Goal: Task Accomplishment & Management: Manage account settings

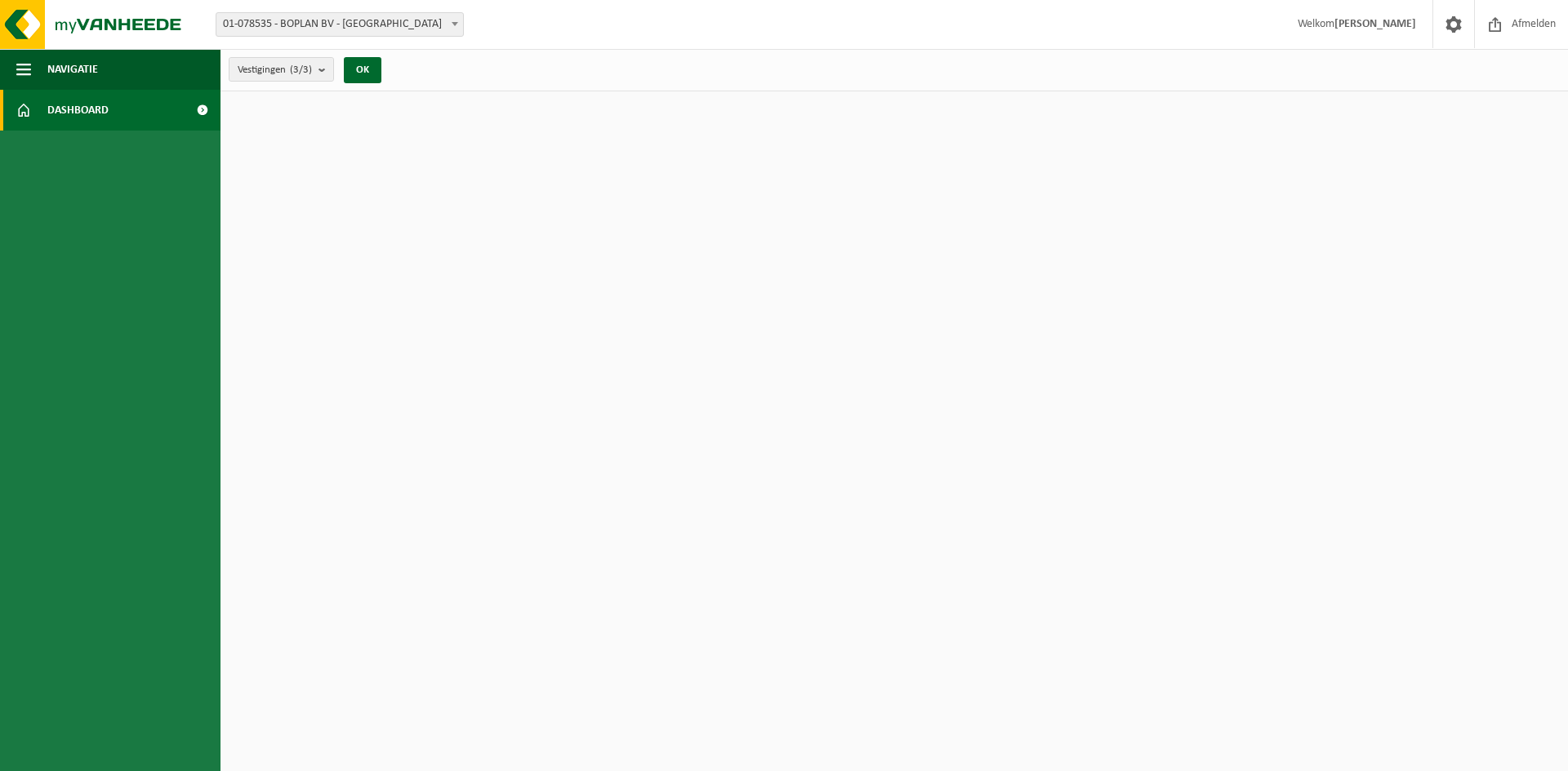
click at [60, 109] on span "Dashboard" at bounding box center [78, 110] width 61 height 41
click at [363, 69] on button "OK" at bounding box center [362, 70] width 38 height 26
click at [354, 71] on button "OK" at bounding box center [362, 70] width 38 height 26
click at [310, 78] on span "Vestigingen (3/3)" at bounding box center [274, 70] width 74 height 25
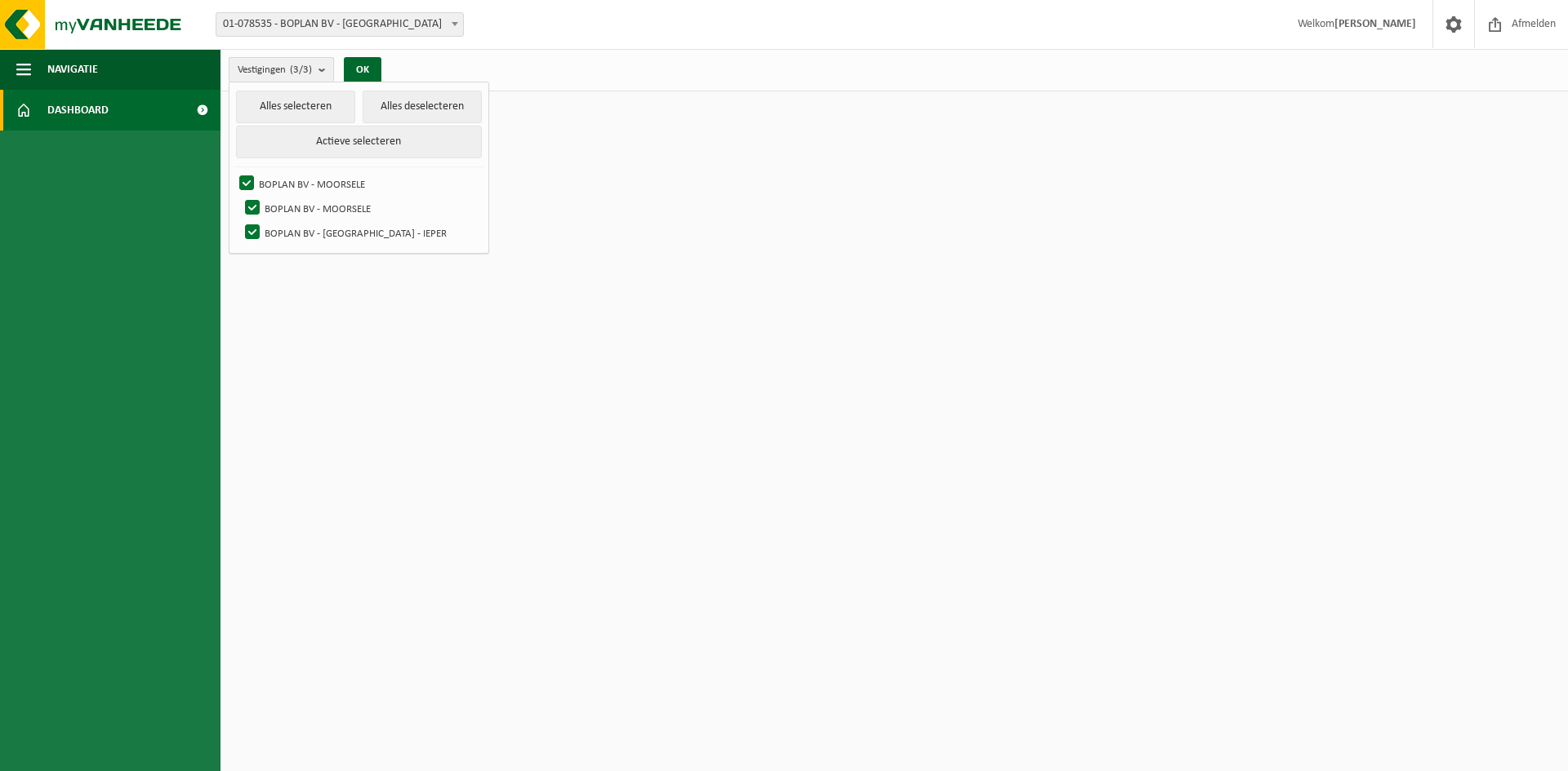
click at [325, 74] on b "submit" at bounding box center [326, 69] width 15 height 24
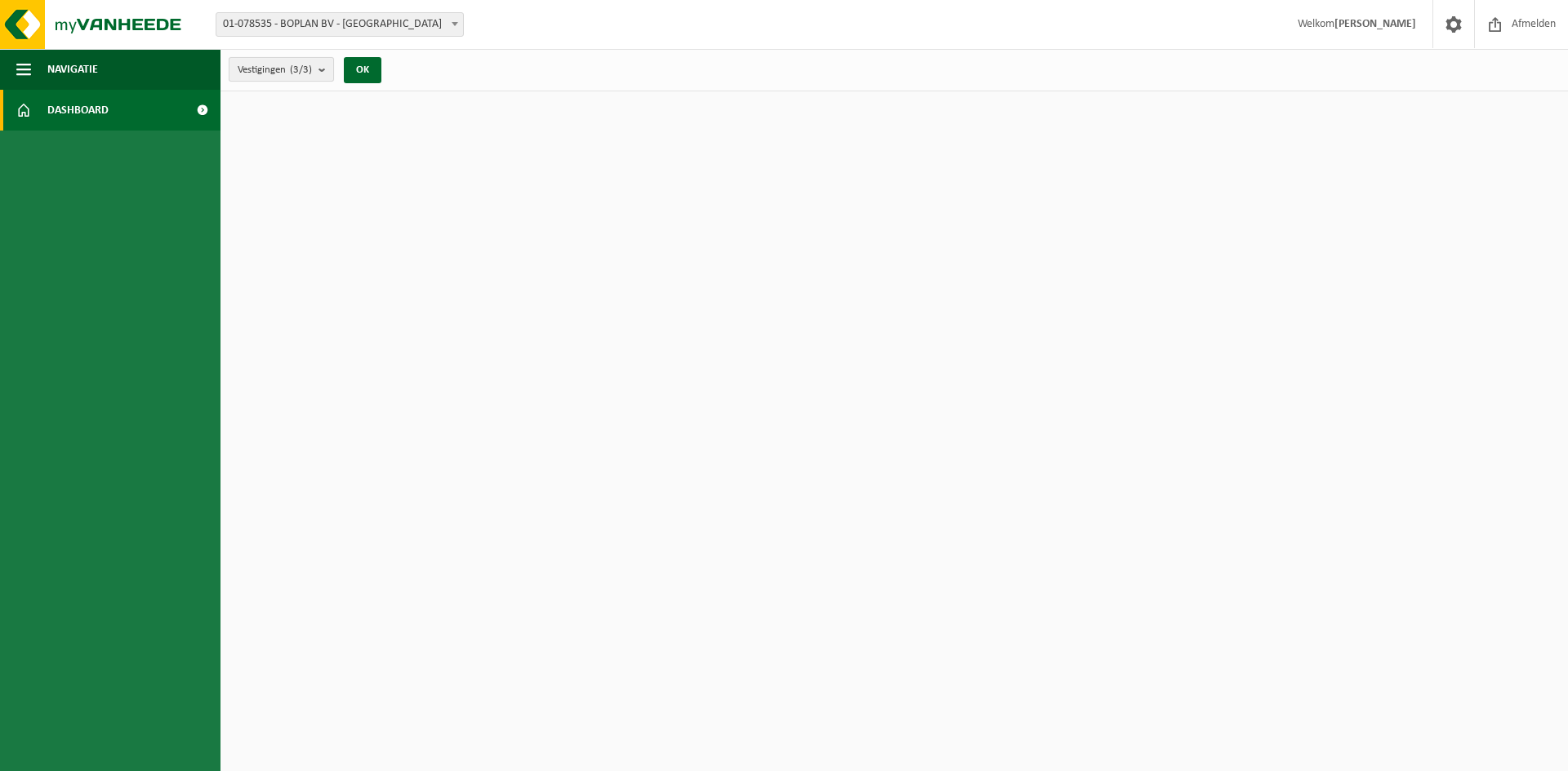
click at [325, 74] on b "submit" at bounding box center [326, 69] width 15 height 23
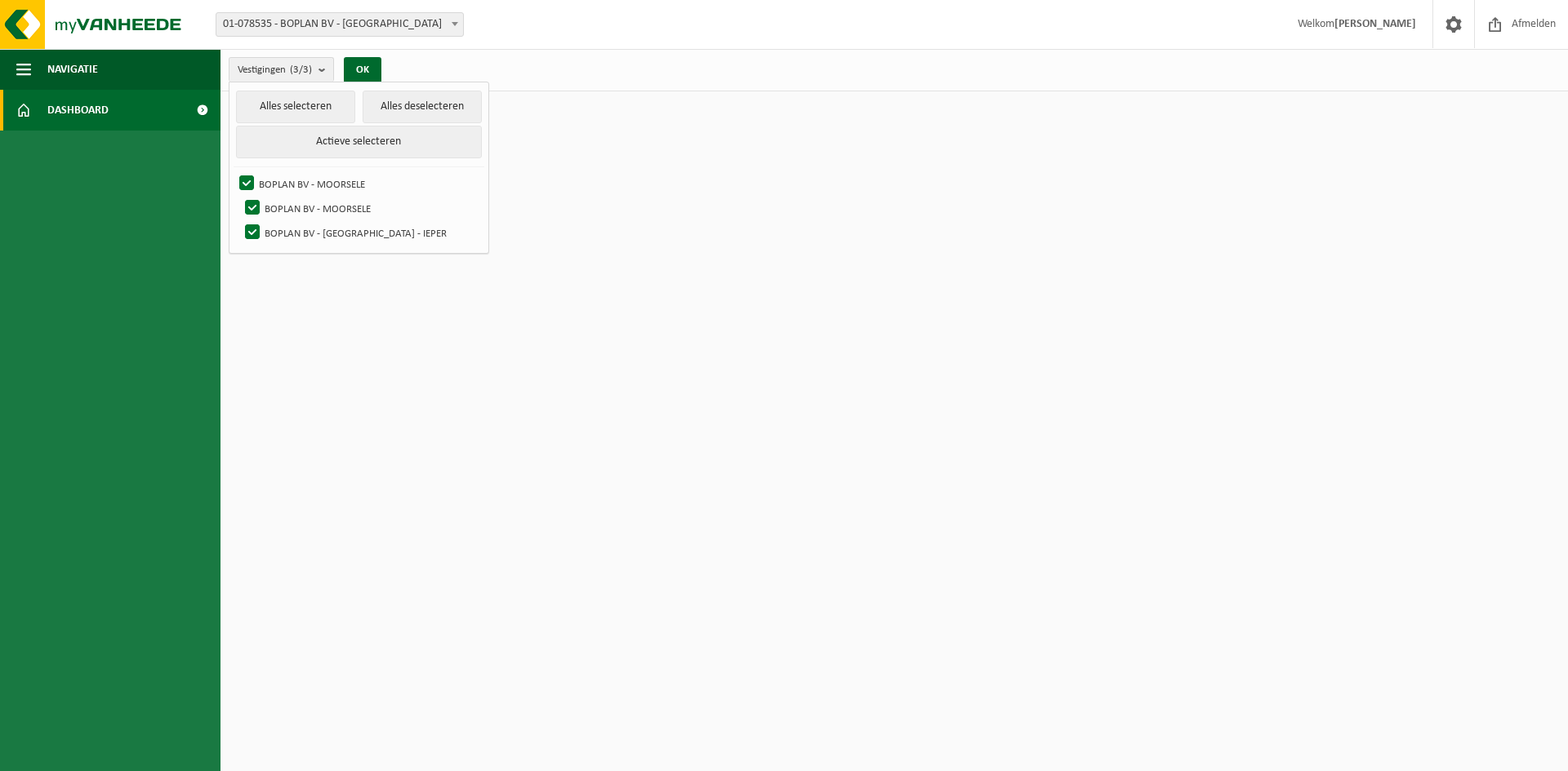
click at [59, 107] on span "Dashboard" at bounding box center [78, 110] width 61 height 41
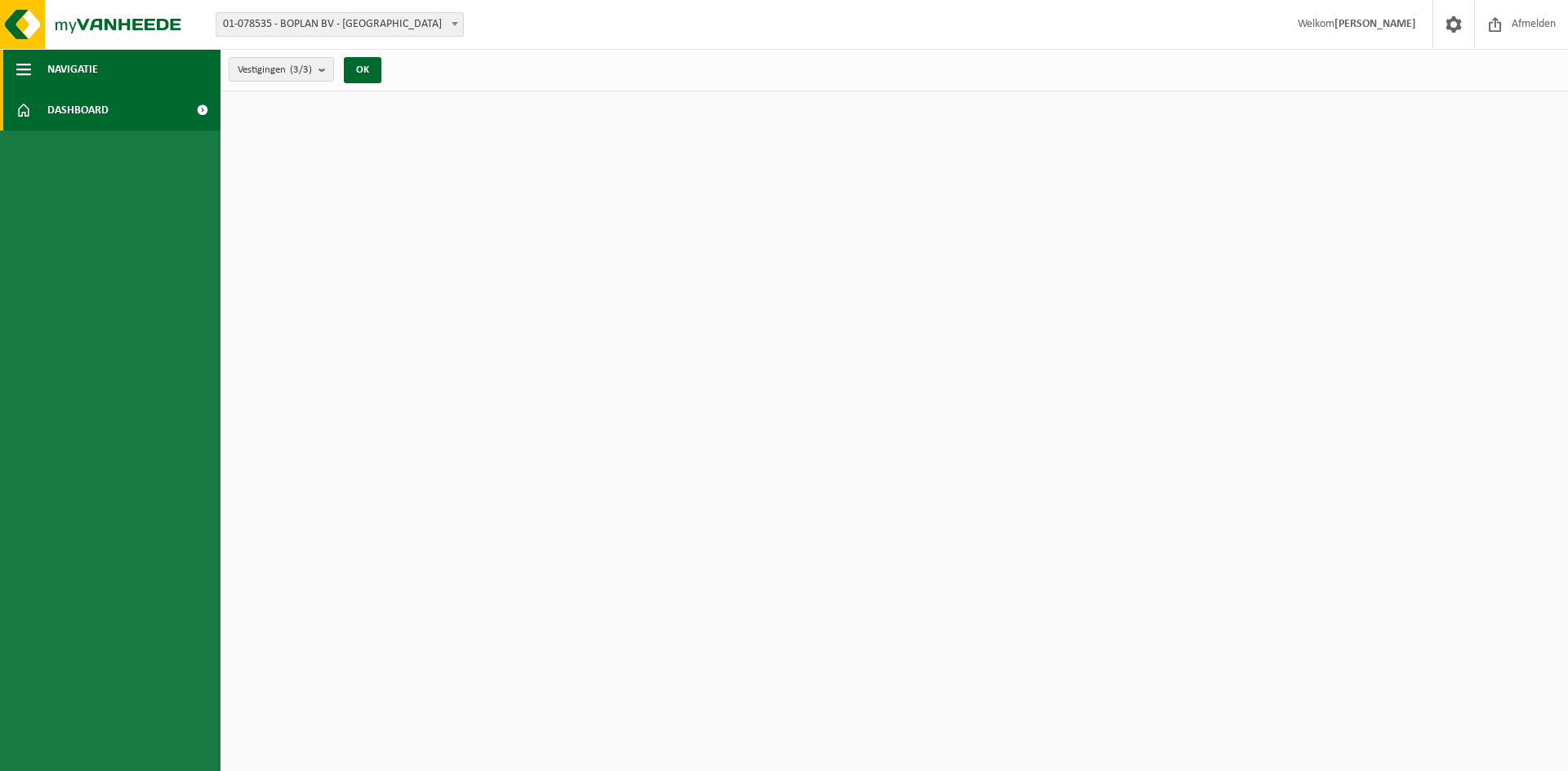
click at [22, 73] on span "button" at bounding box center [24, 69] width 15 height 41
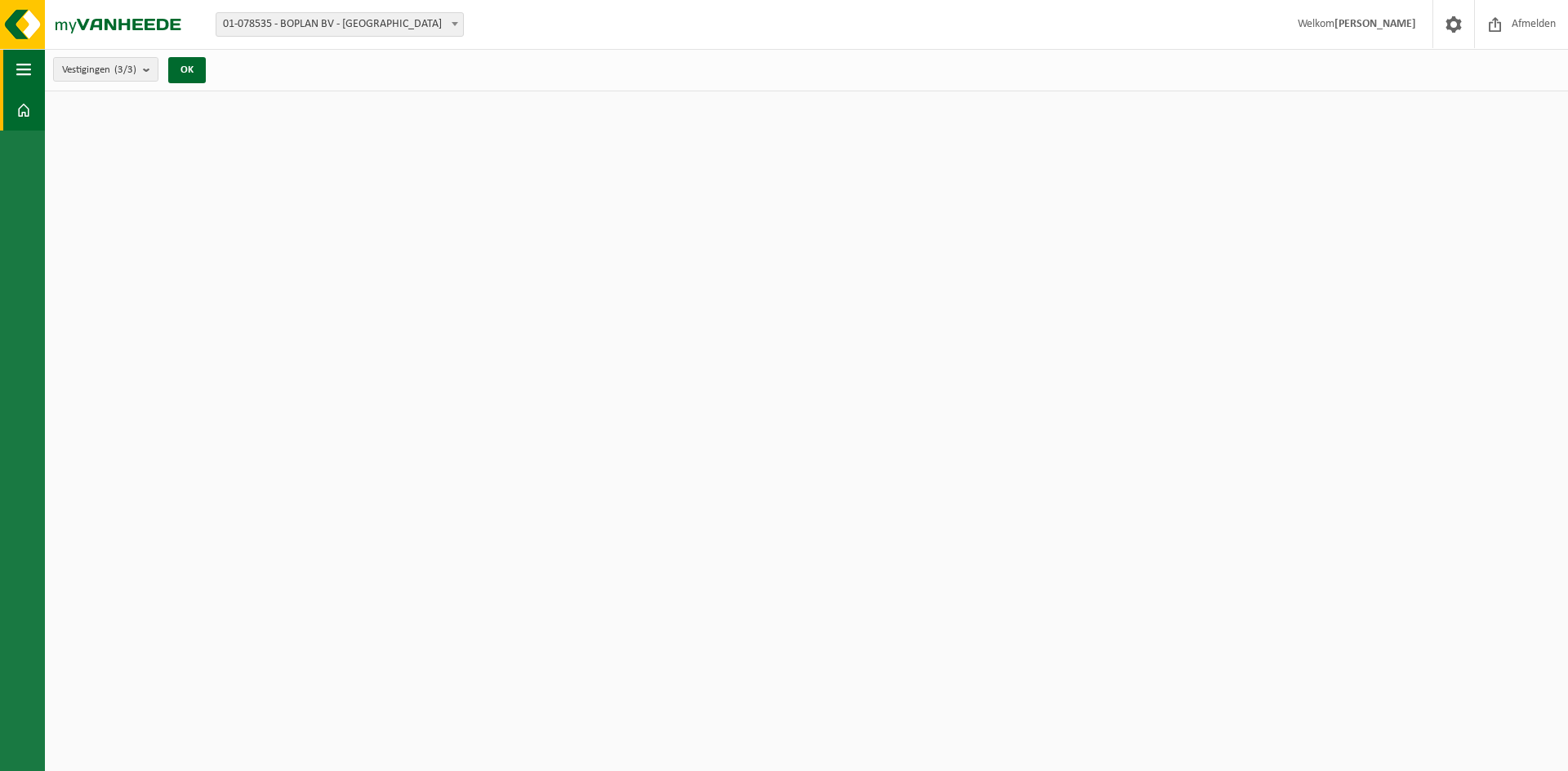
click at [22, 73] on span "button" at bounding box center [24, 69] width 15 height 41
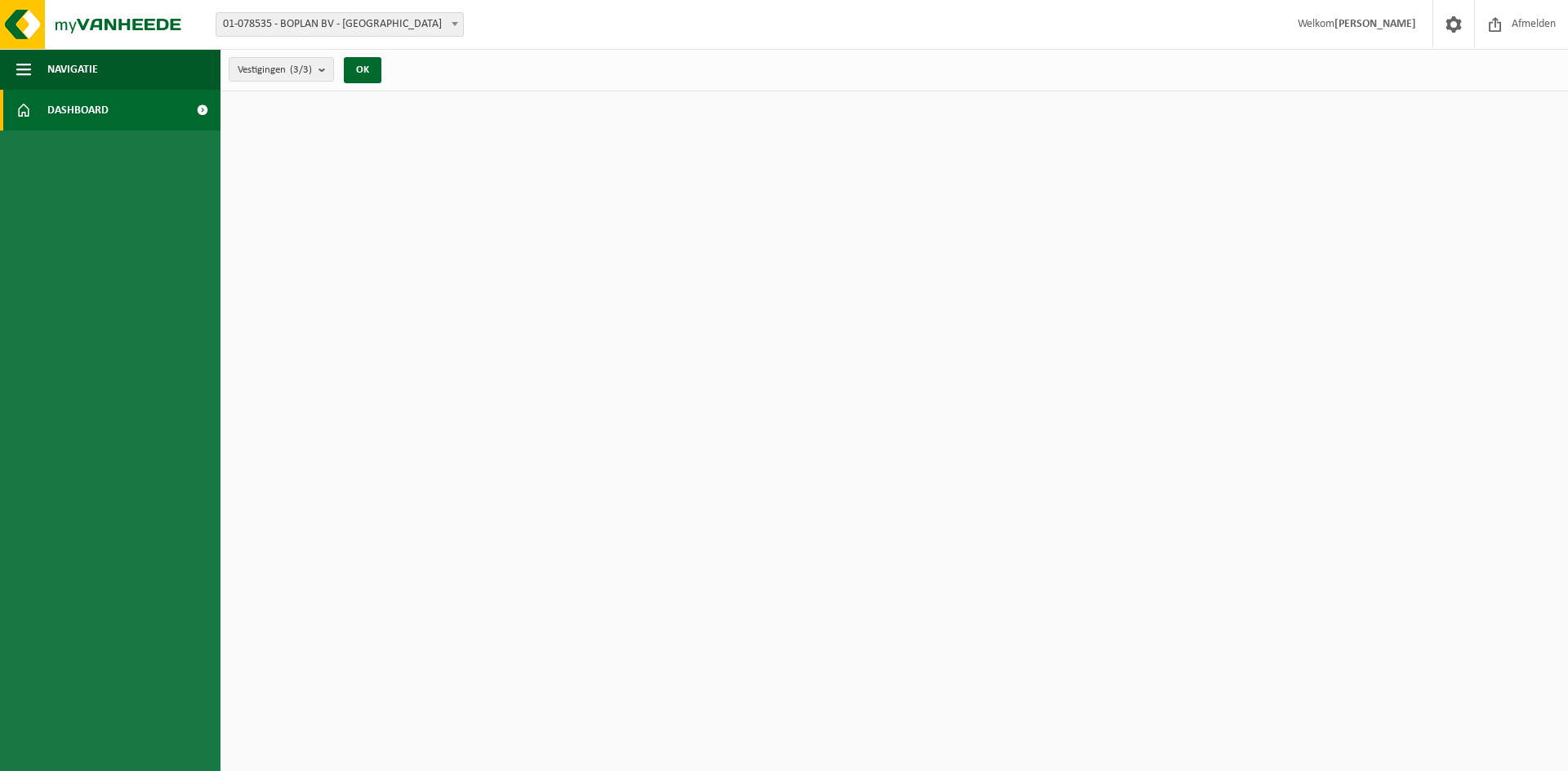
click at [457, 22] on b at bounding box center [454, 24] width 6 height 4
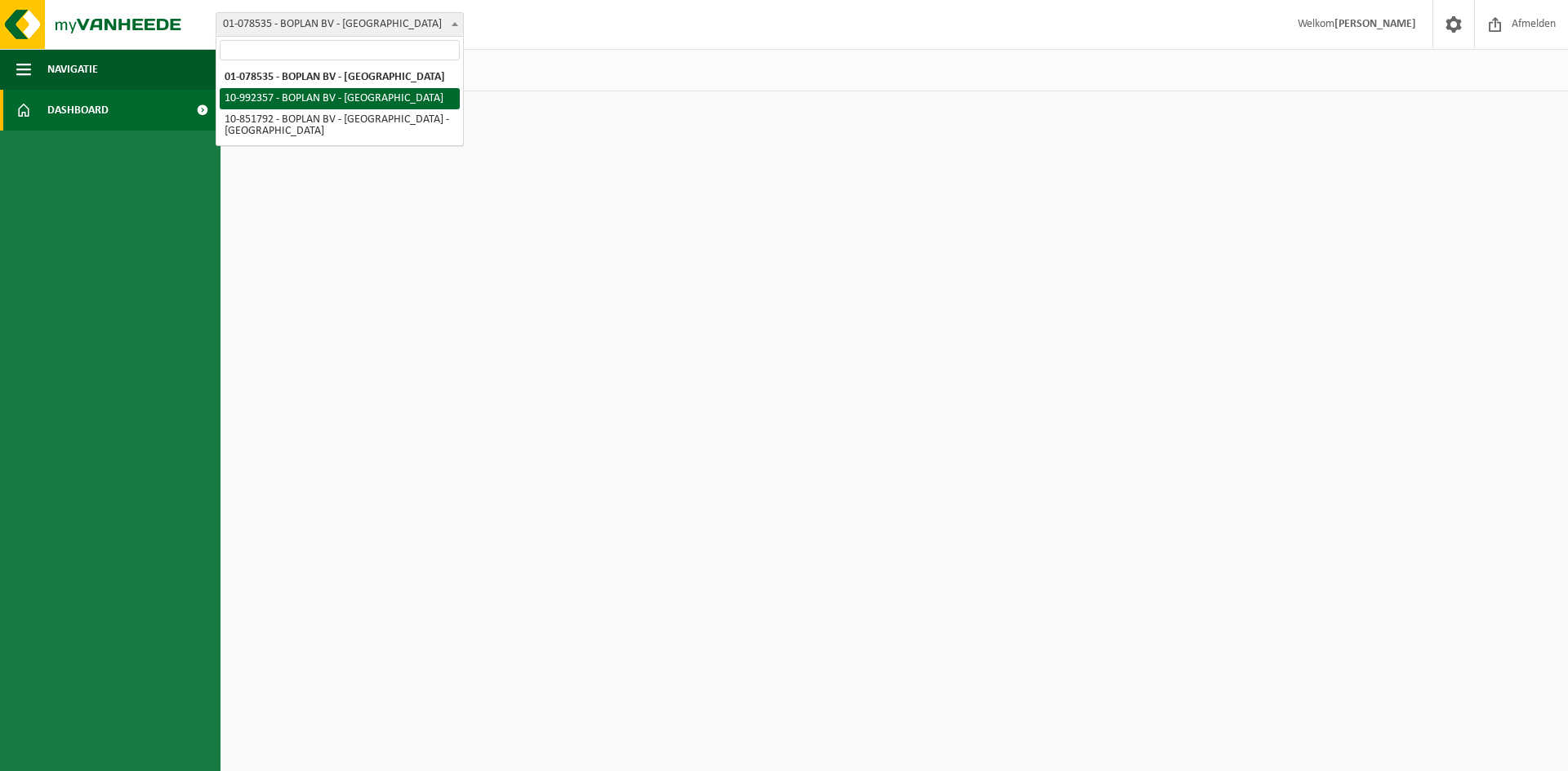
select select "170269"
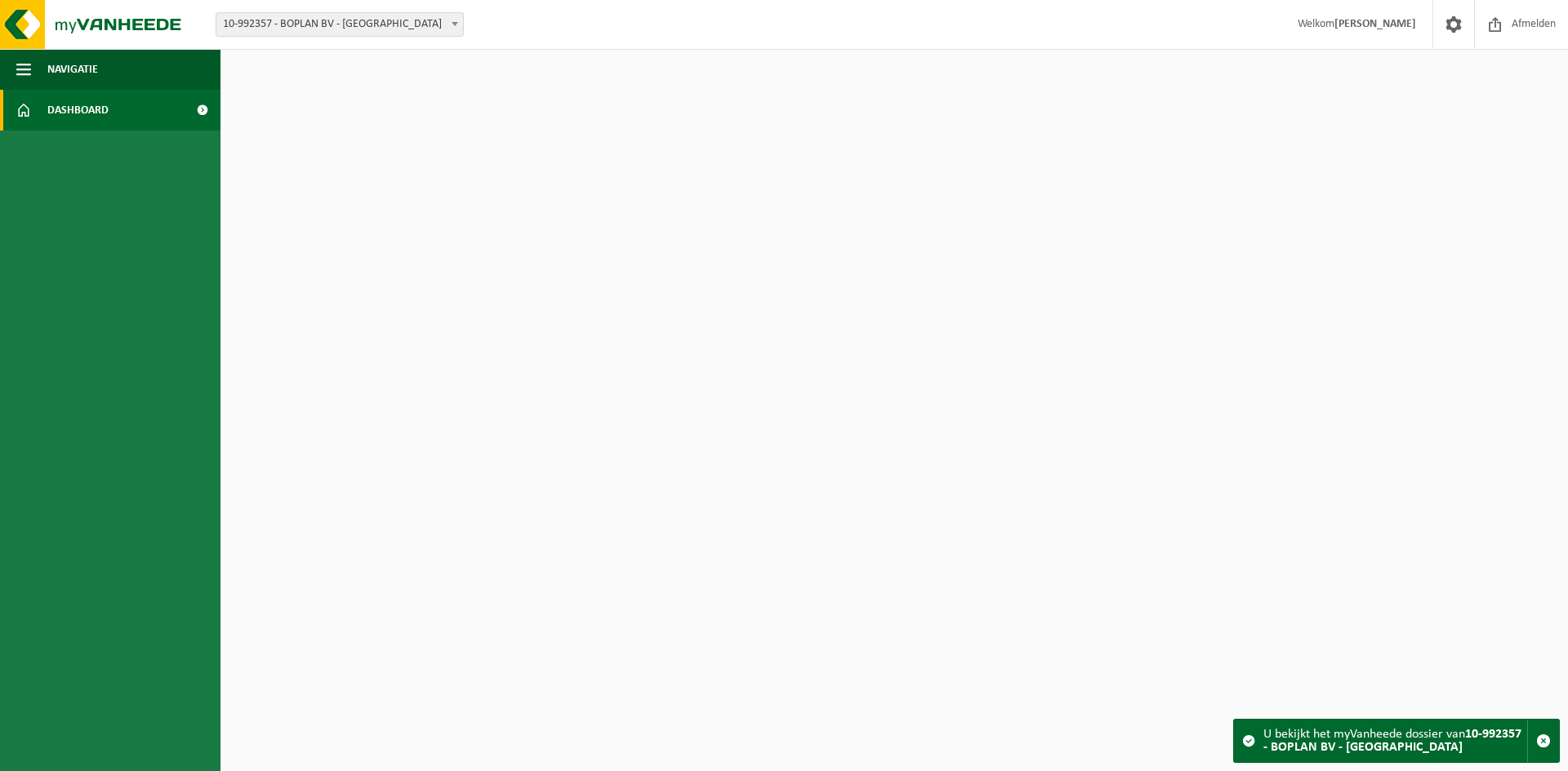
click at [455, 26] on span at bounding box center [454, 24] width 17 height 21
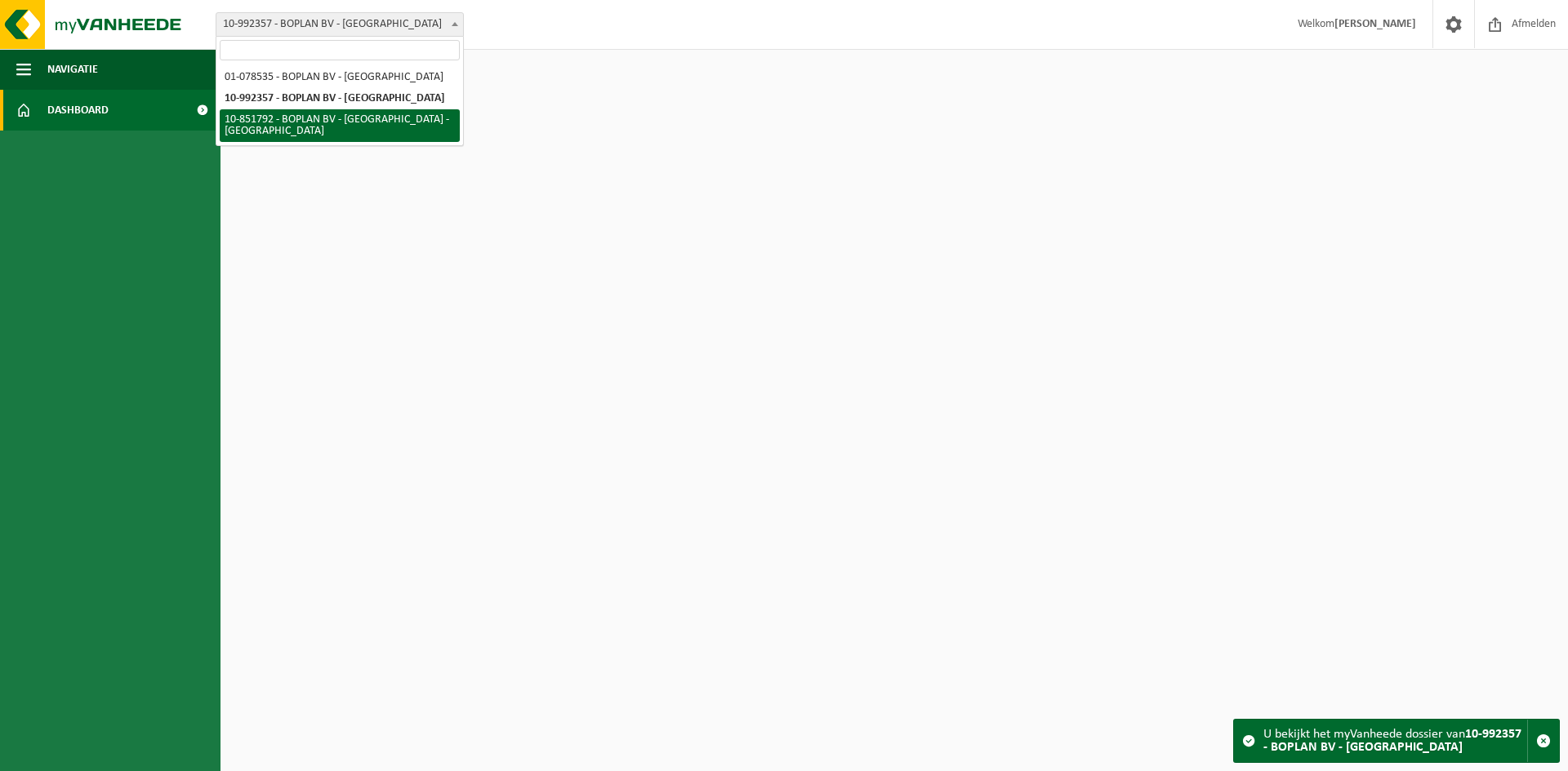
select select "97983"
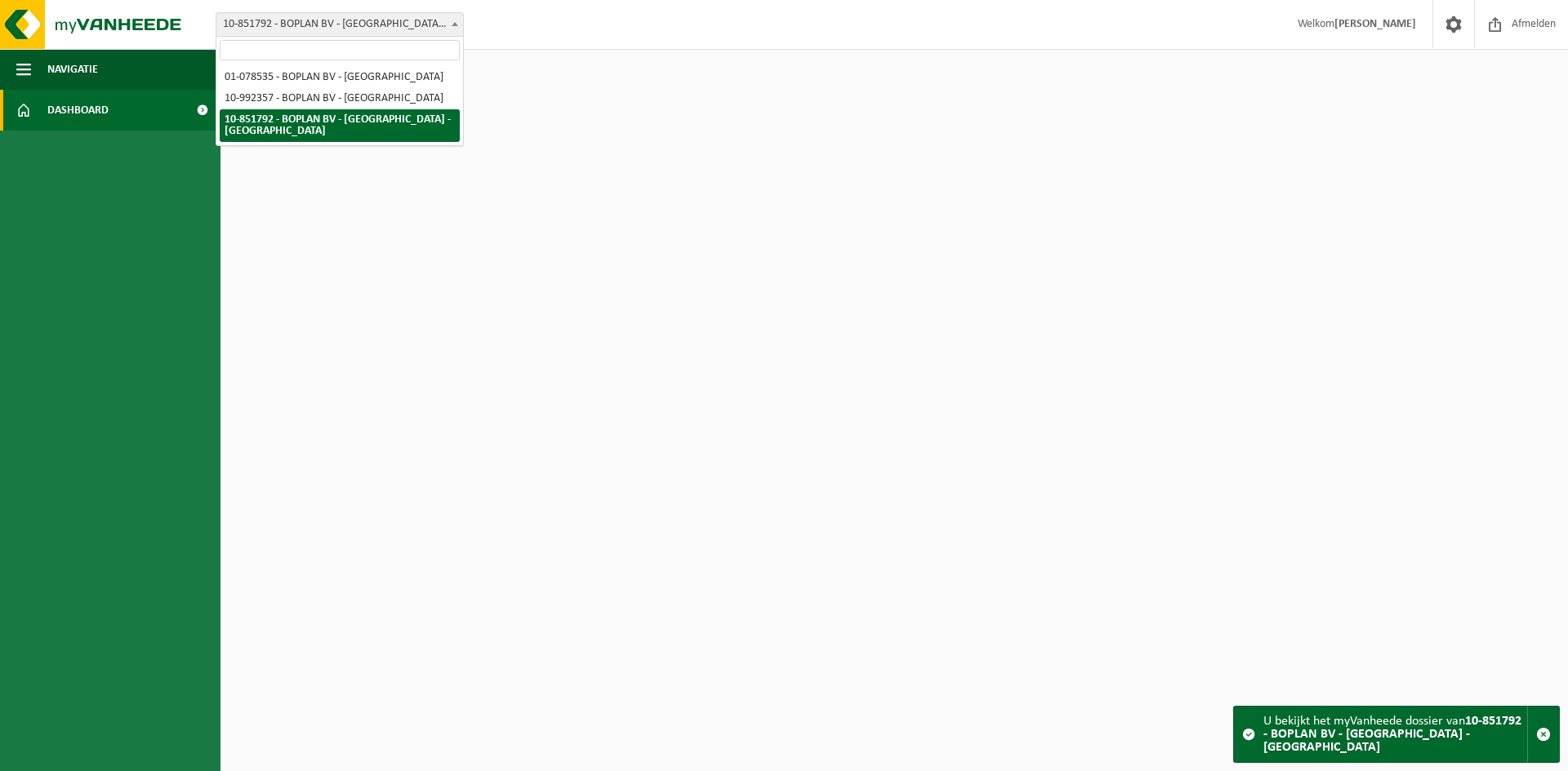
click at [454, 26] on span at bounding box center [454, 24] width 17 height 21
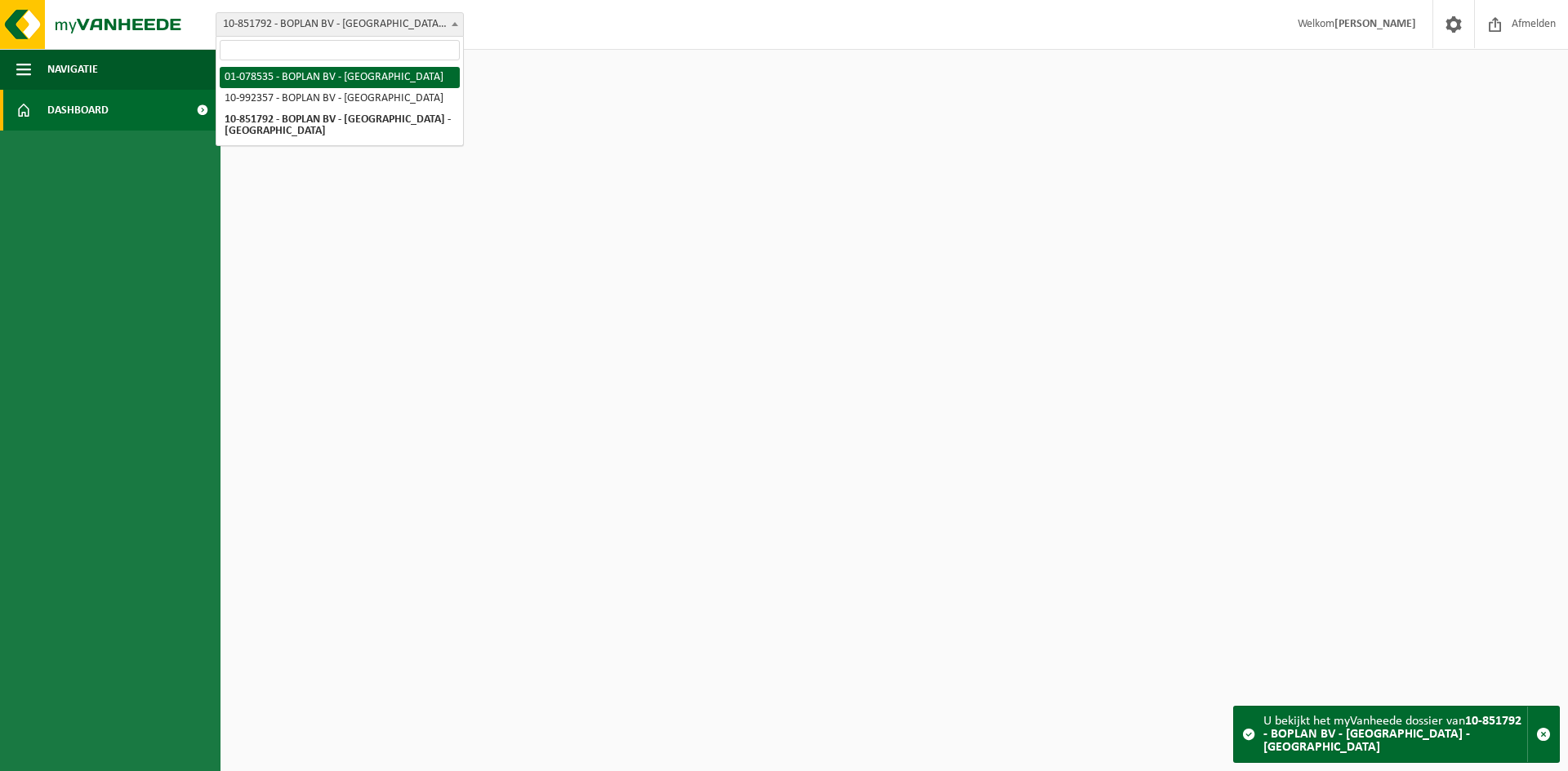
select select "92349"
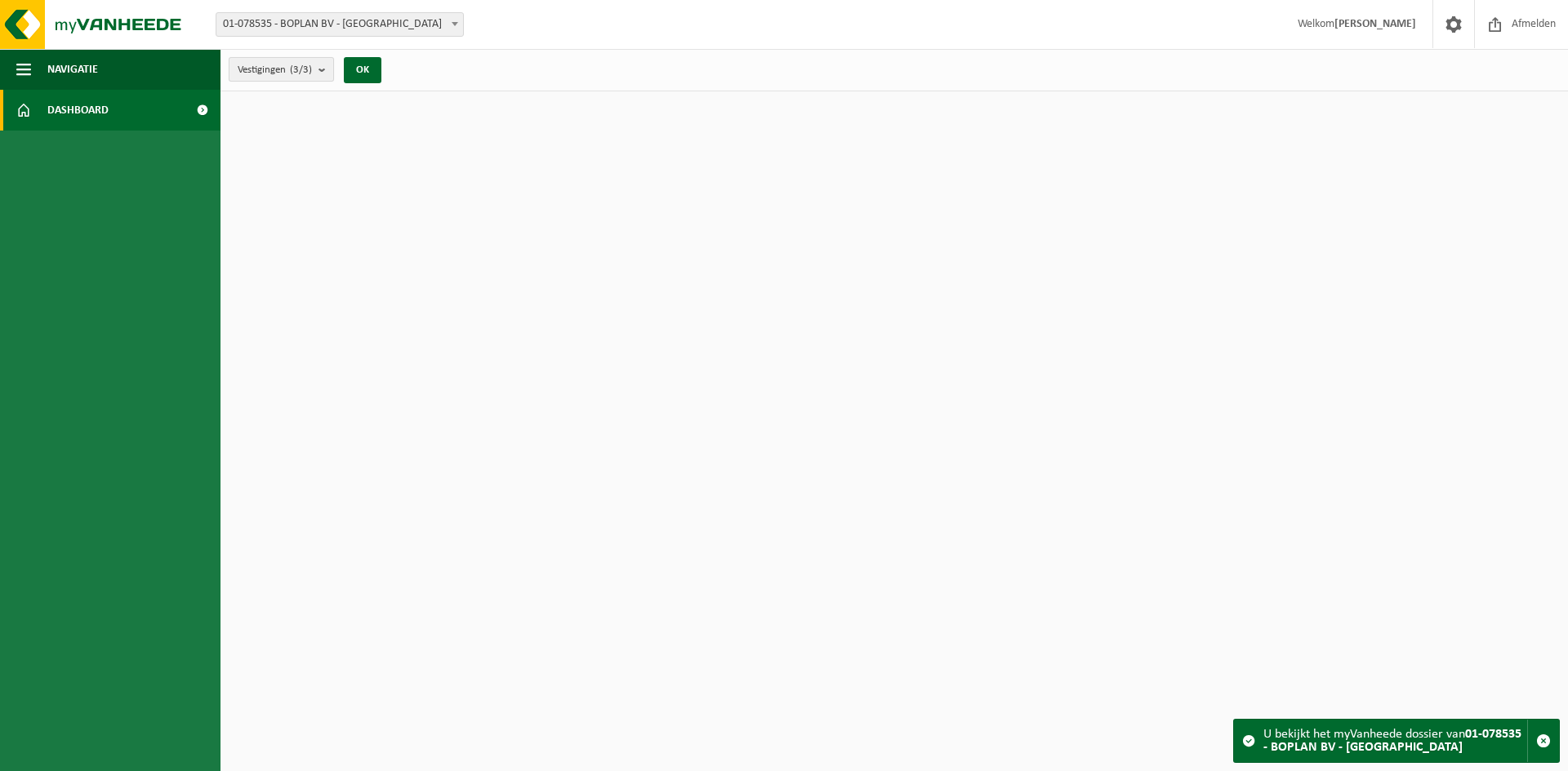
click at [327, 69] on b "submit" at bounding box center [326, 69] width 15 height 23
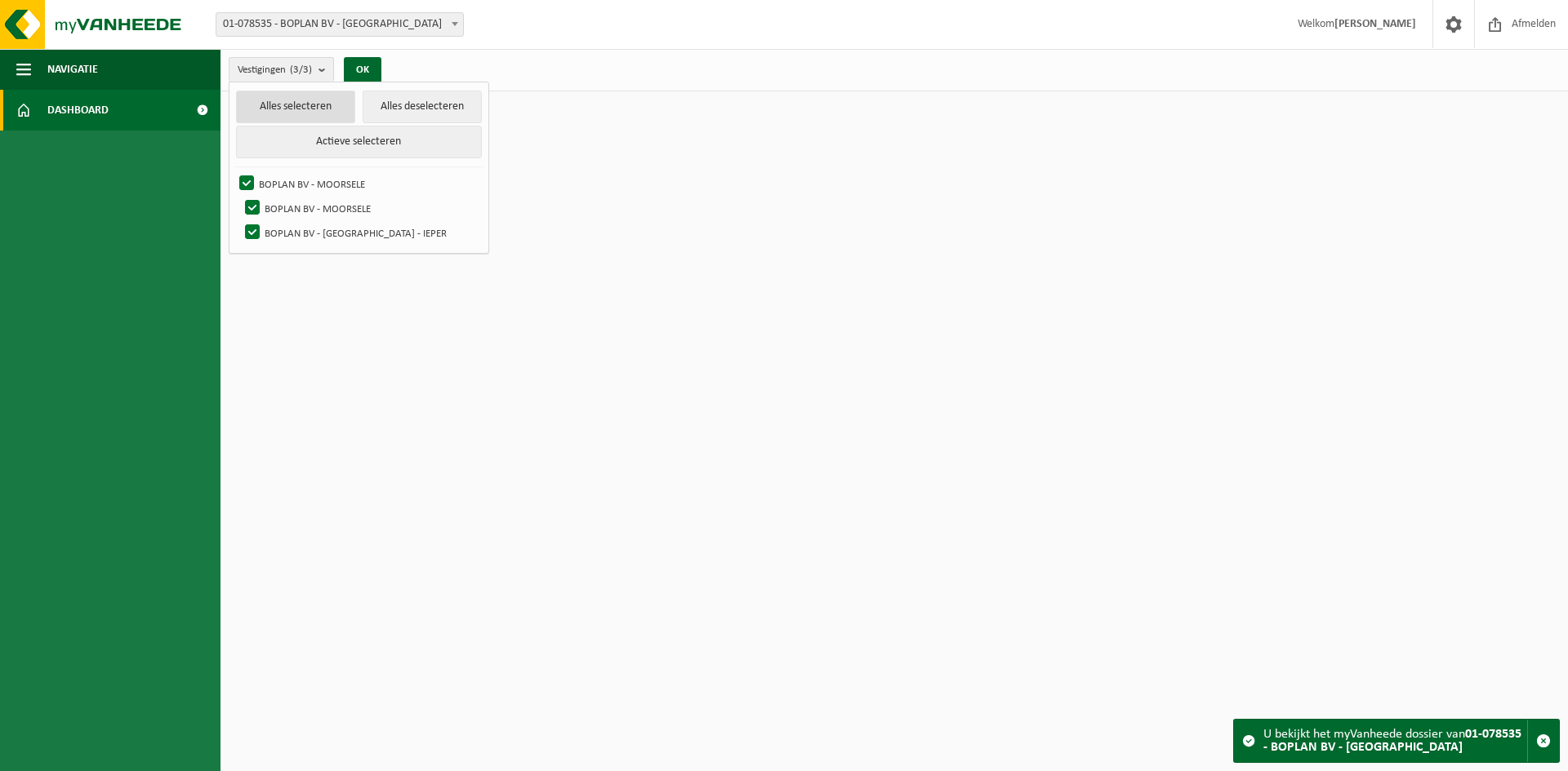
click at [292, 109] on button "Alles selecteren" at bounding box center [296, 107] width 119 height 32
click at [351, 145] on button "Actieve selecteren" at bounding box center [359, 142] width 246 height 32
click at [861, 388] on html "Vestiging: 01-078535 - BOPLAN BV - [GEOGRAPHIC_DATA] 10-992357 - BOPLAN BV - MO…" at bounding box center [784, 385] width 1568 height 771
click at [207, 106] on span at bounding box center [202, 110] width 37 height 41
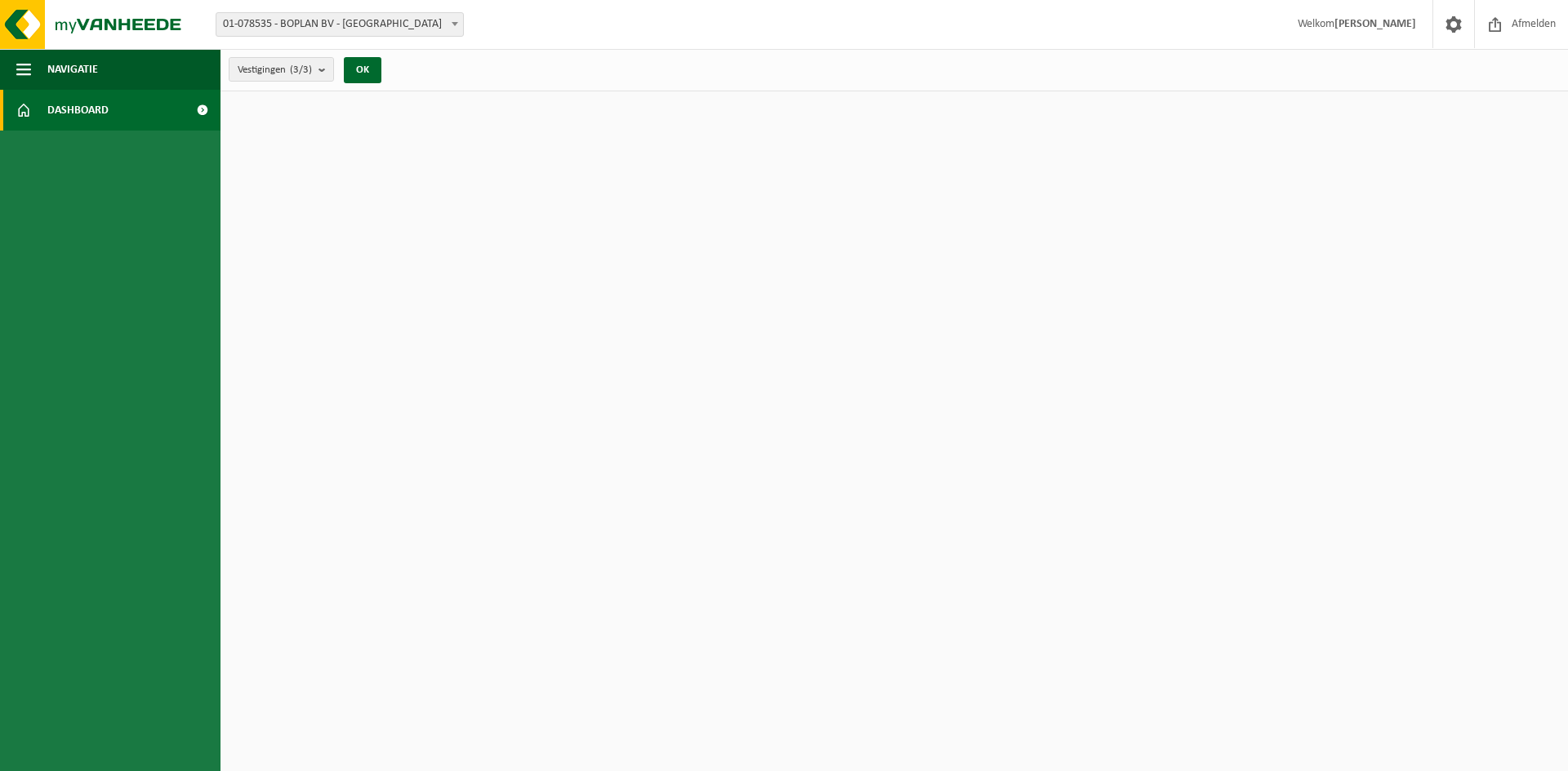
click at [199, 114] on span at bounding box center [202, 110] width 37 height 41
click at [16, 107] on link "Dashboard" at bounding box center [110, 110] width 221 height 41
click at [28, 113] on span at bounding box center [24, 110] width 15 height 41
click at [60, 109] on span "Dashboard" at bounding box center [78, 110] width 61 height 41
click at [68, 70] on span "Navigatie" at bounding box center [73, 69] width 51 height 41
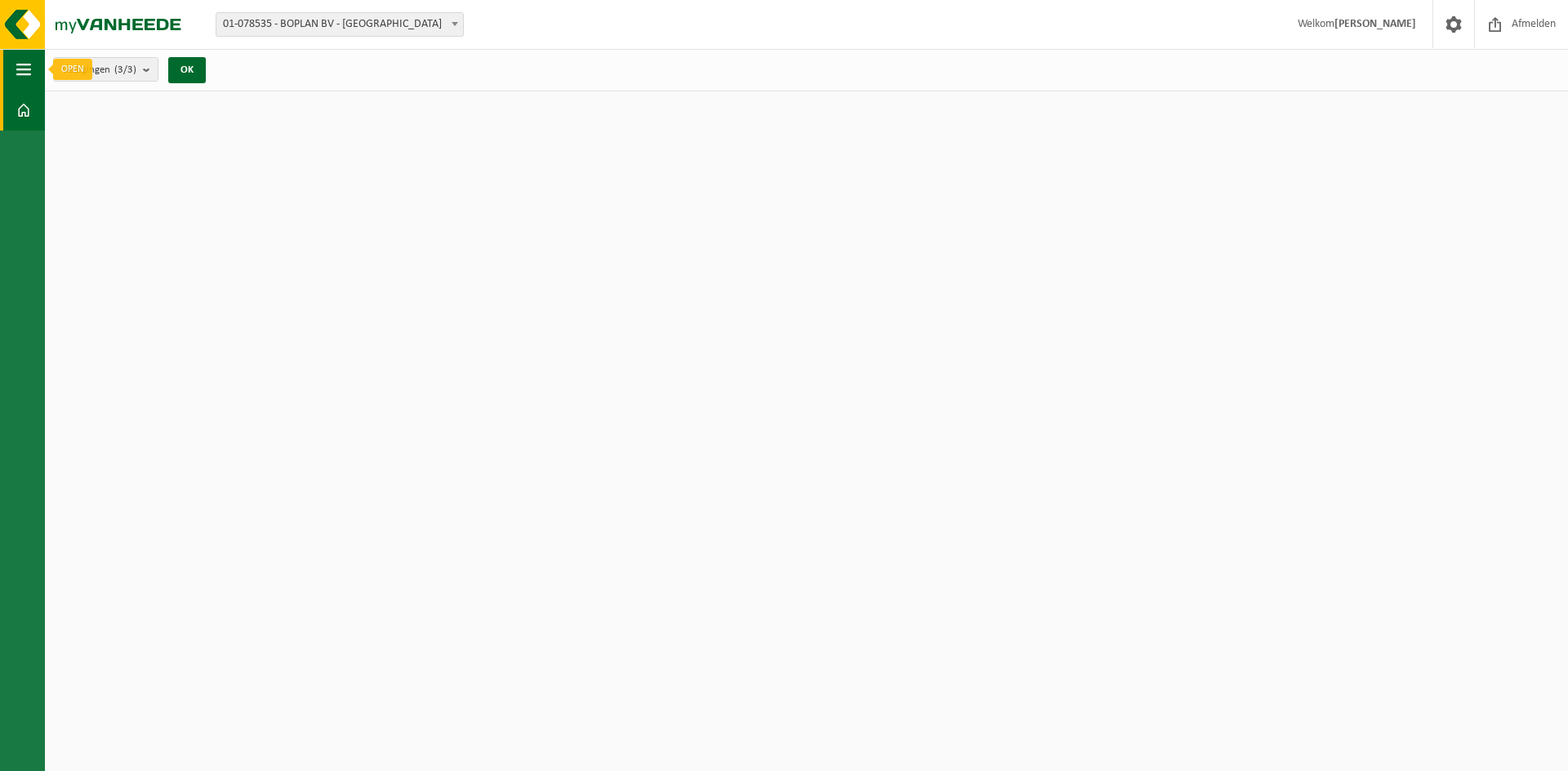
click at [18, 70] on span "button" at bounding box center [24, 69] width 15 height 41
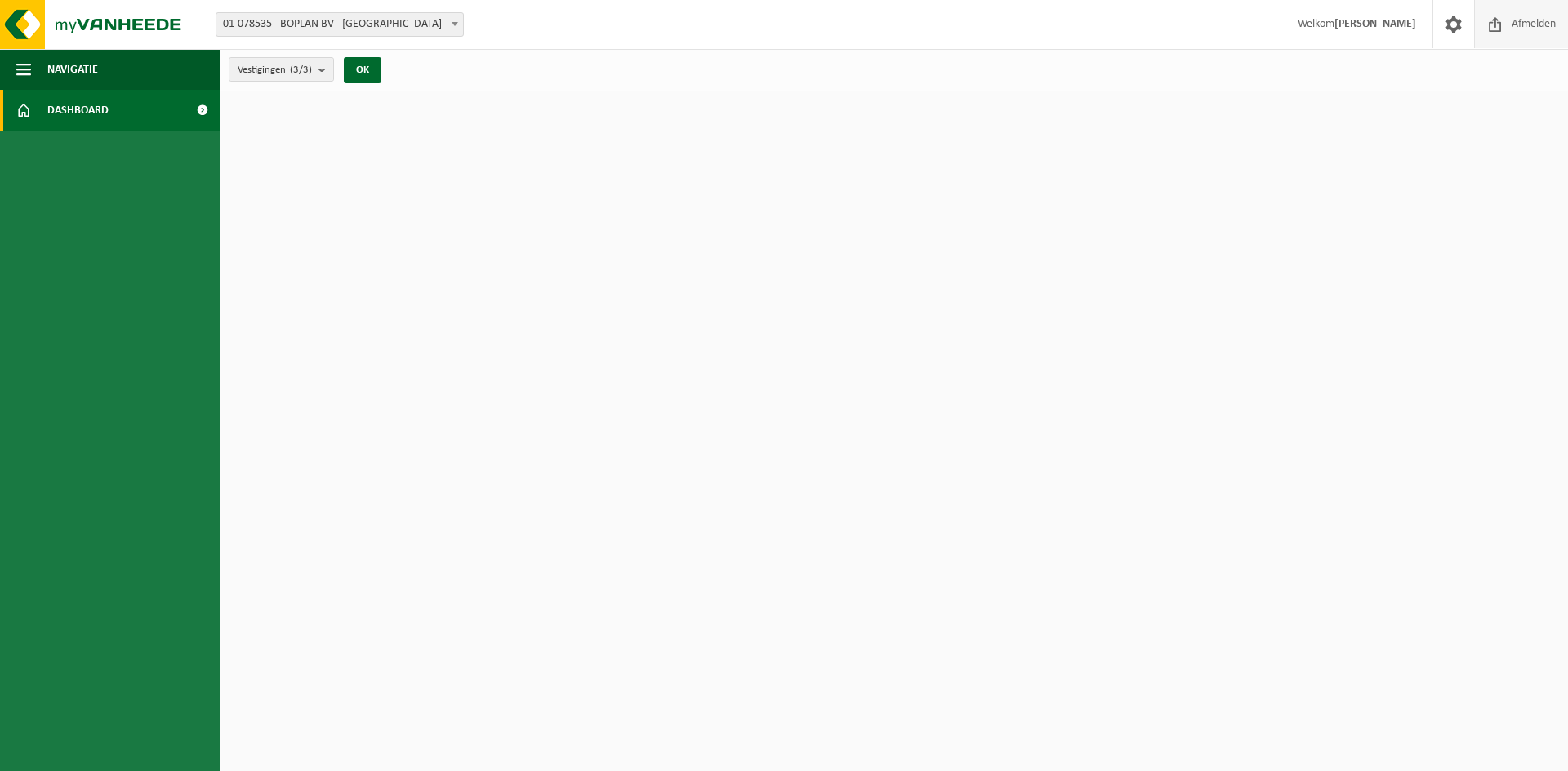
click at [1492, 28] on span at bounding box center [1495, 24] width 25 height 48
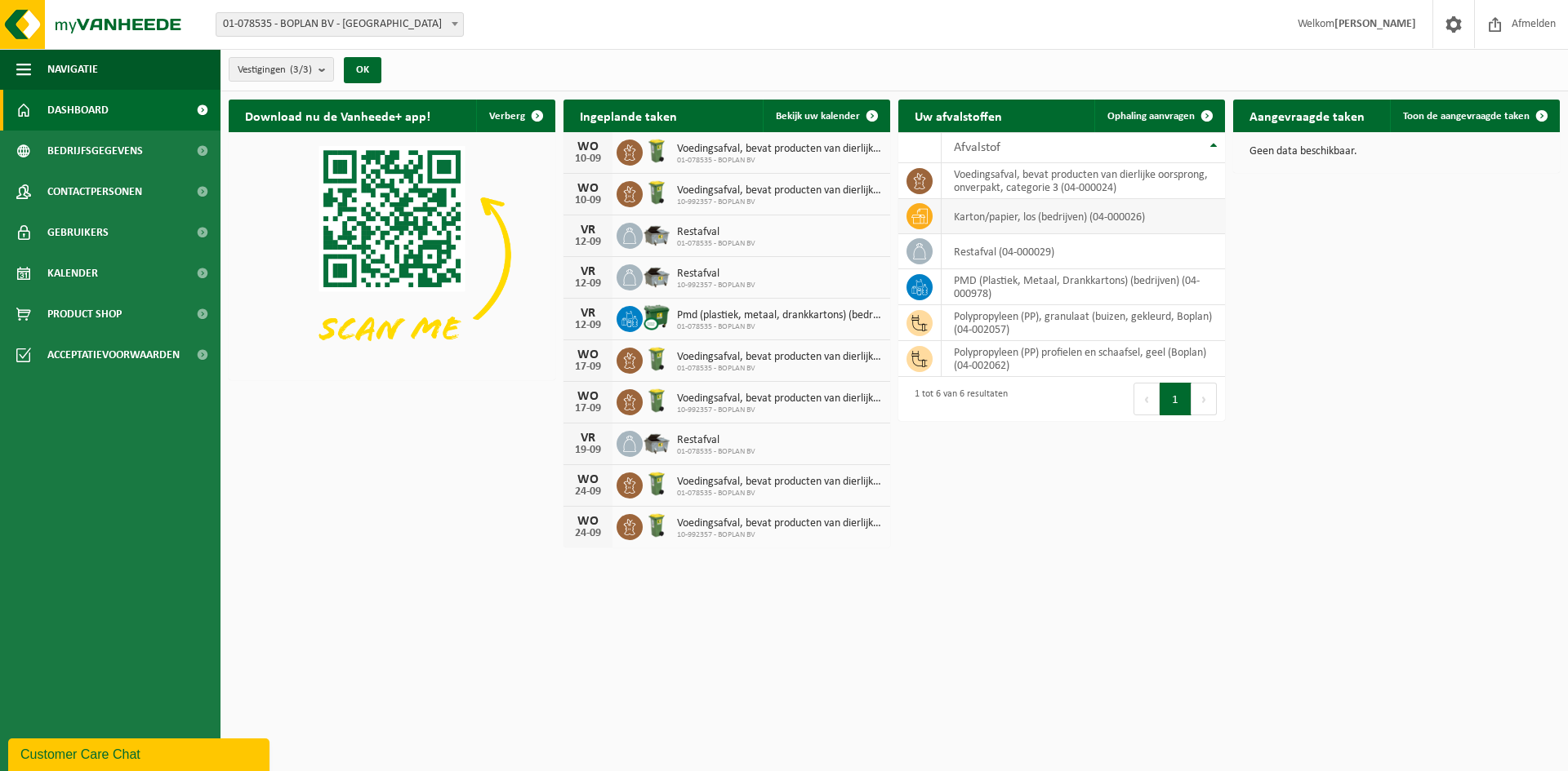
click at [1084, 214] on td "karton/papier, los (bedrijven) (04-000026)" at bounding box center [1083, 217] width 284 height 35
click at [930, 214] on span at bounding box center [919, 216] width 26 height 26
click at [926, 214] on icon at bounding box center [919, 216] width 17 height 17
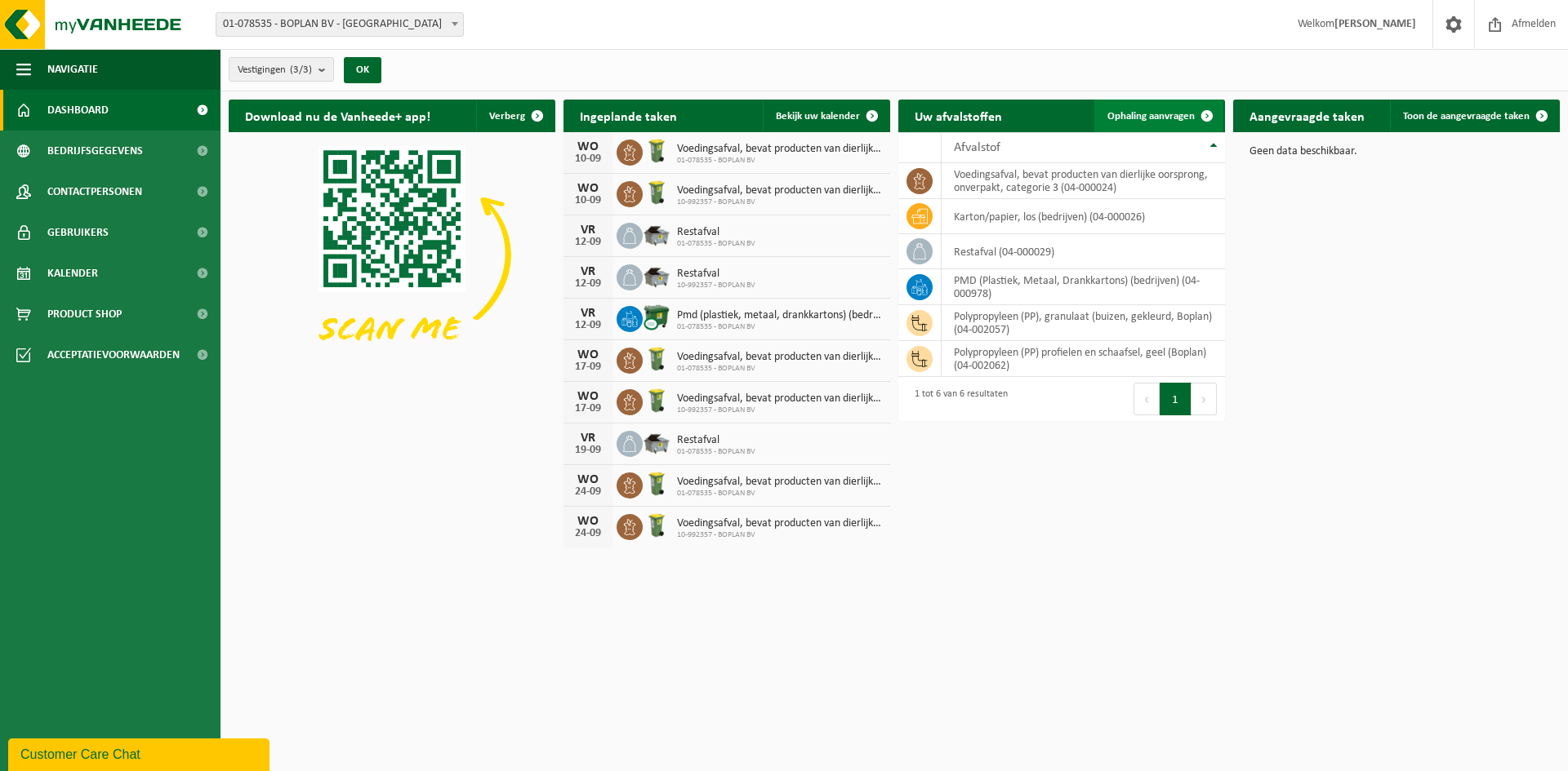
click at [1206, 115] on span at bounding box center [1206, 116] width 32 height 32
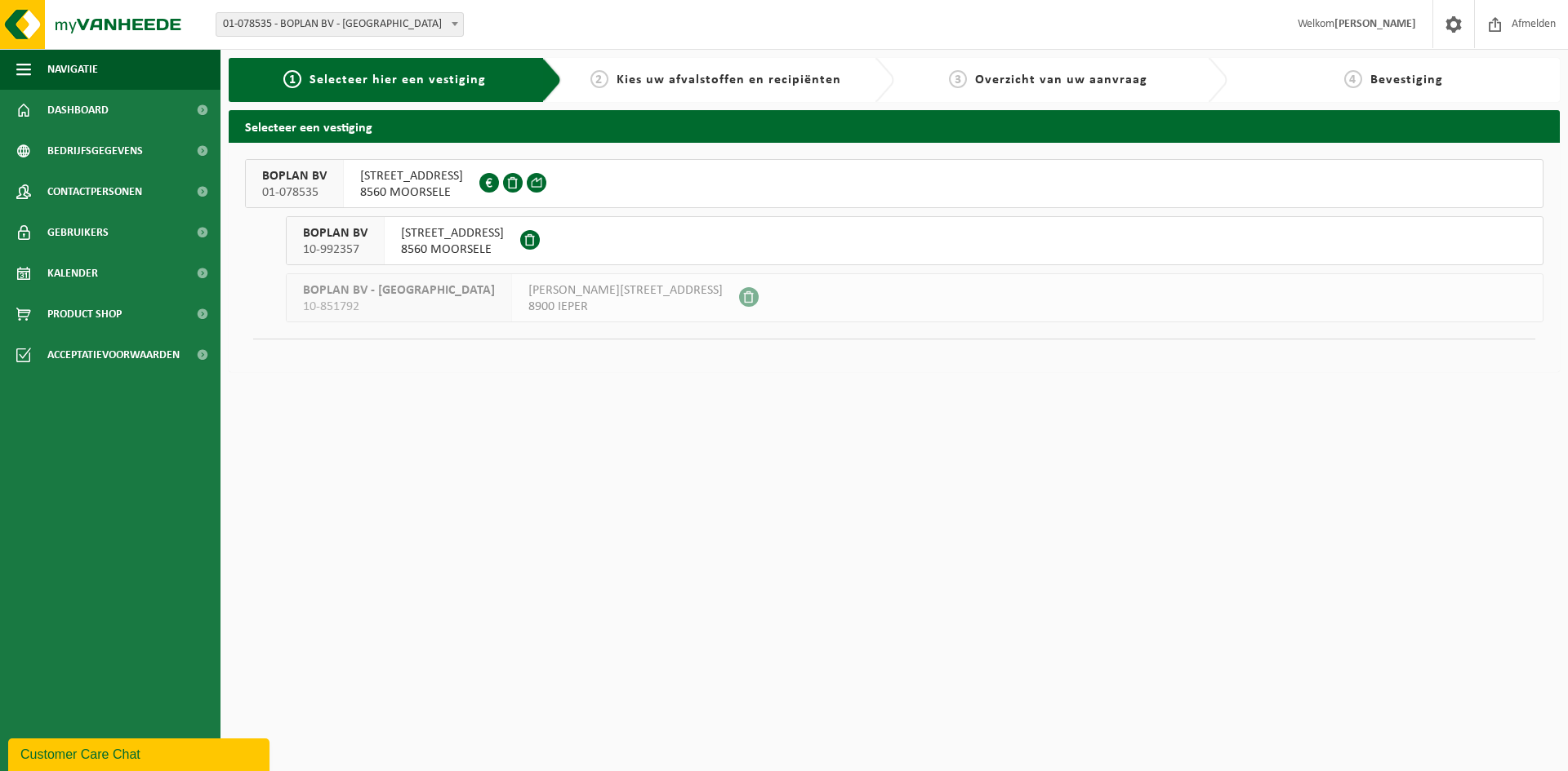
click at [409, 179] on span "[STREET_ADDRESS]" at bounding box center [411, 176] width 103 height 17
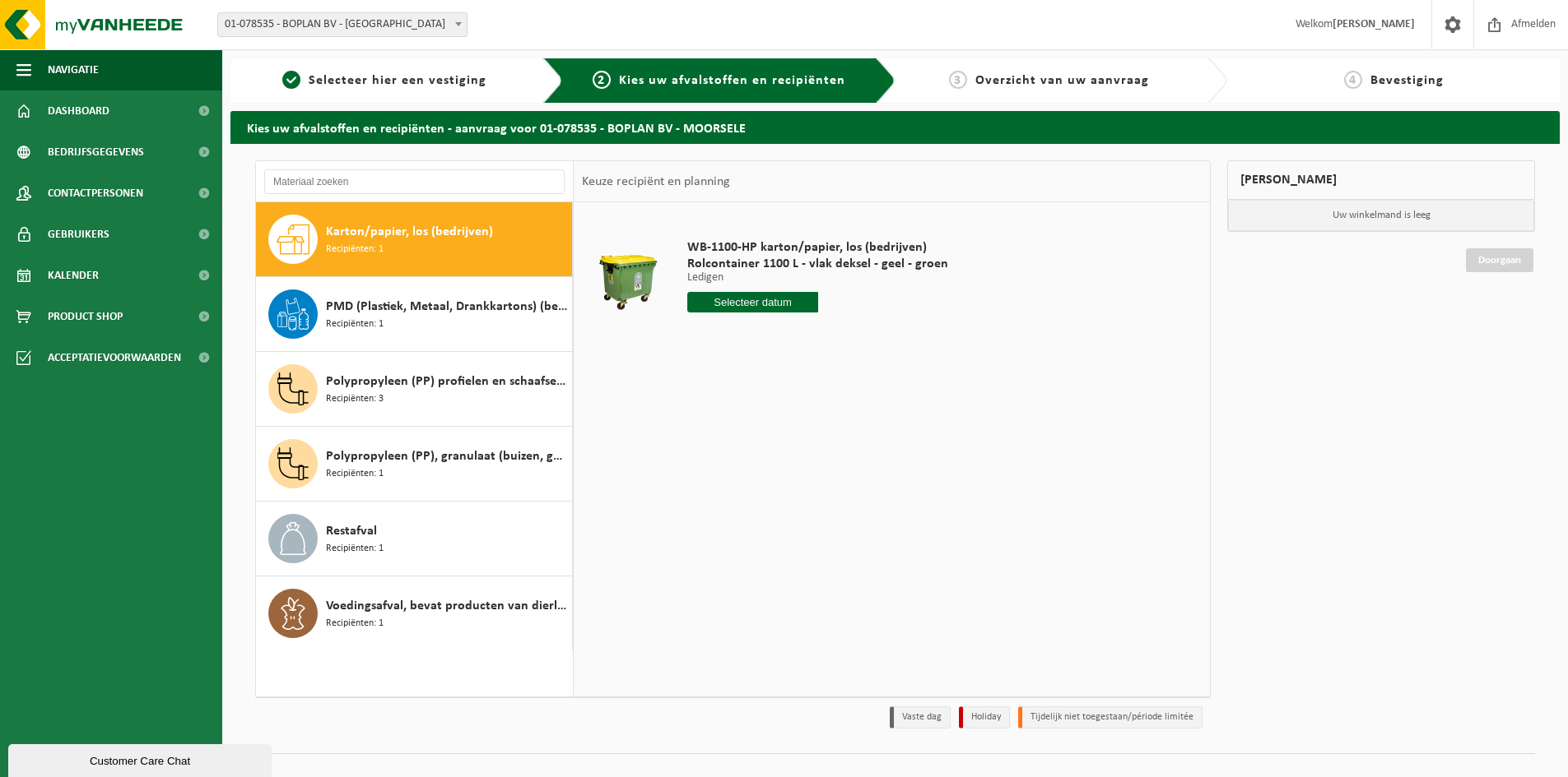
click at [364, 231] on span "Karton/papier, los (bedrijven)" at bounding box center [409, 232] width 167 height 19
click at [752, 303] on input "text" at bounding box center [753, 302] width 131 height 20
click at [784, 207] on table "WB-1100-HP karton/papier, los (bedrijven) Rolcontainer 1100 L - vlak deksel - g…" at bounding box center [891, 284] width 636 height 164
click at [92, 116] on span "Dashboard" at bounding box center [79, 111] width 62 height 41
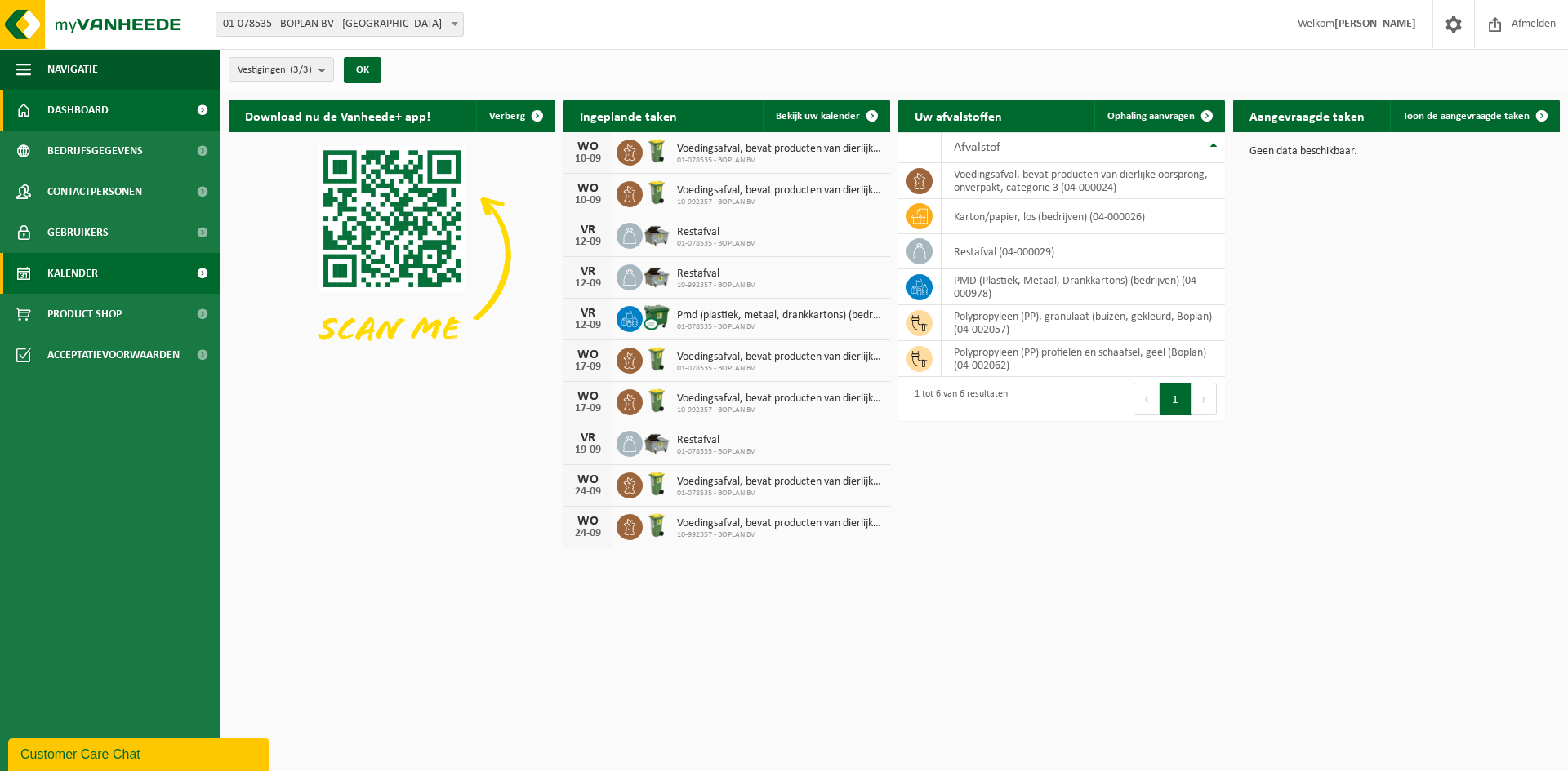
click at [72, 270] on span "Kalender" at bounding box center [73, 273] width 51 height 41
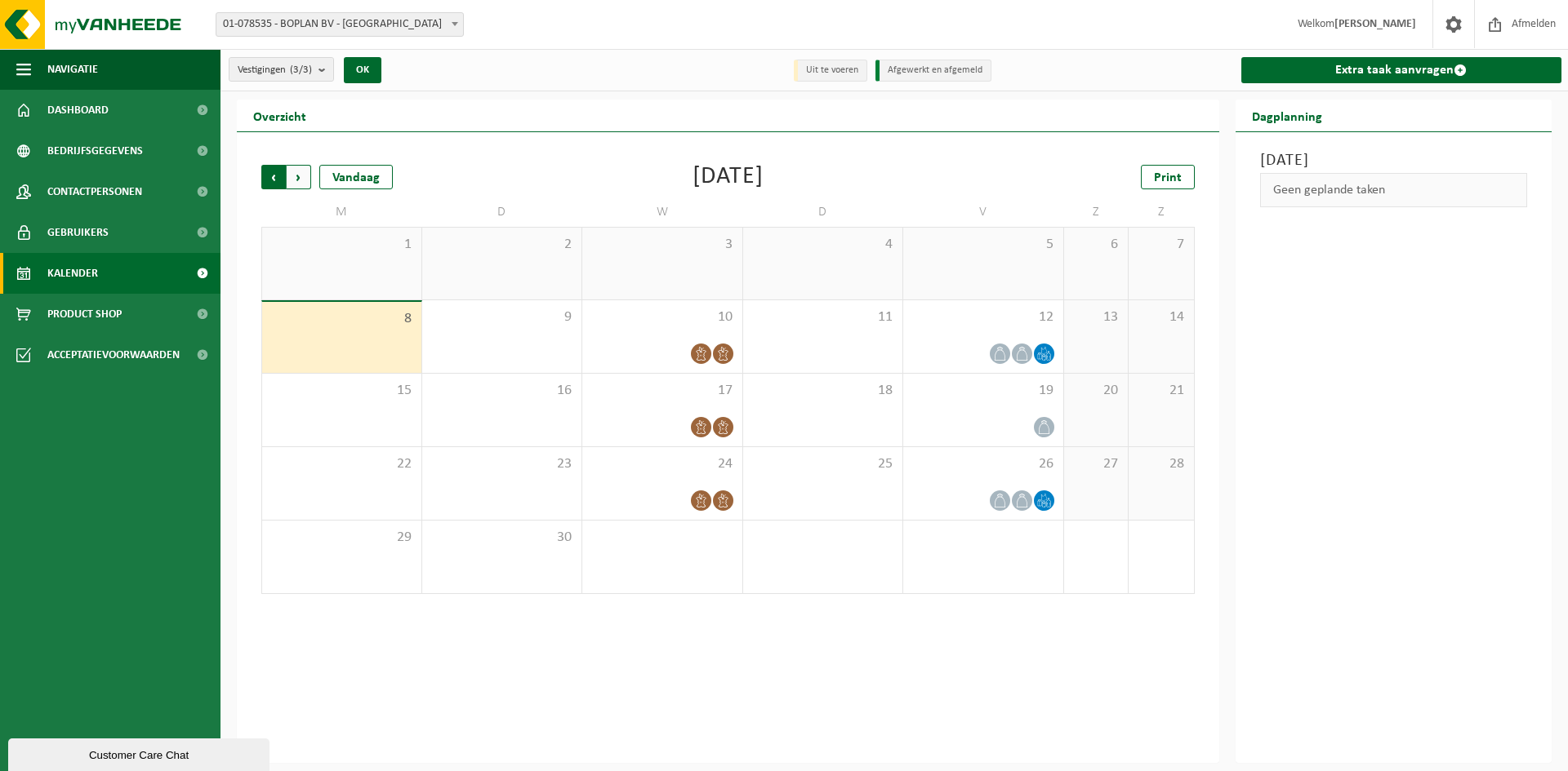
click at [310, 175] on div "Vorige Volgende Vandaag" at bounding box center [342, 177] width 164 height 25
click at [303, 177] on span "Volgende" at bounding box center [299, 177] width 25 height 25
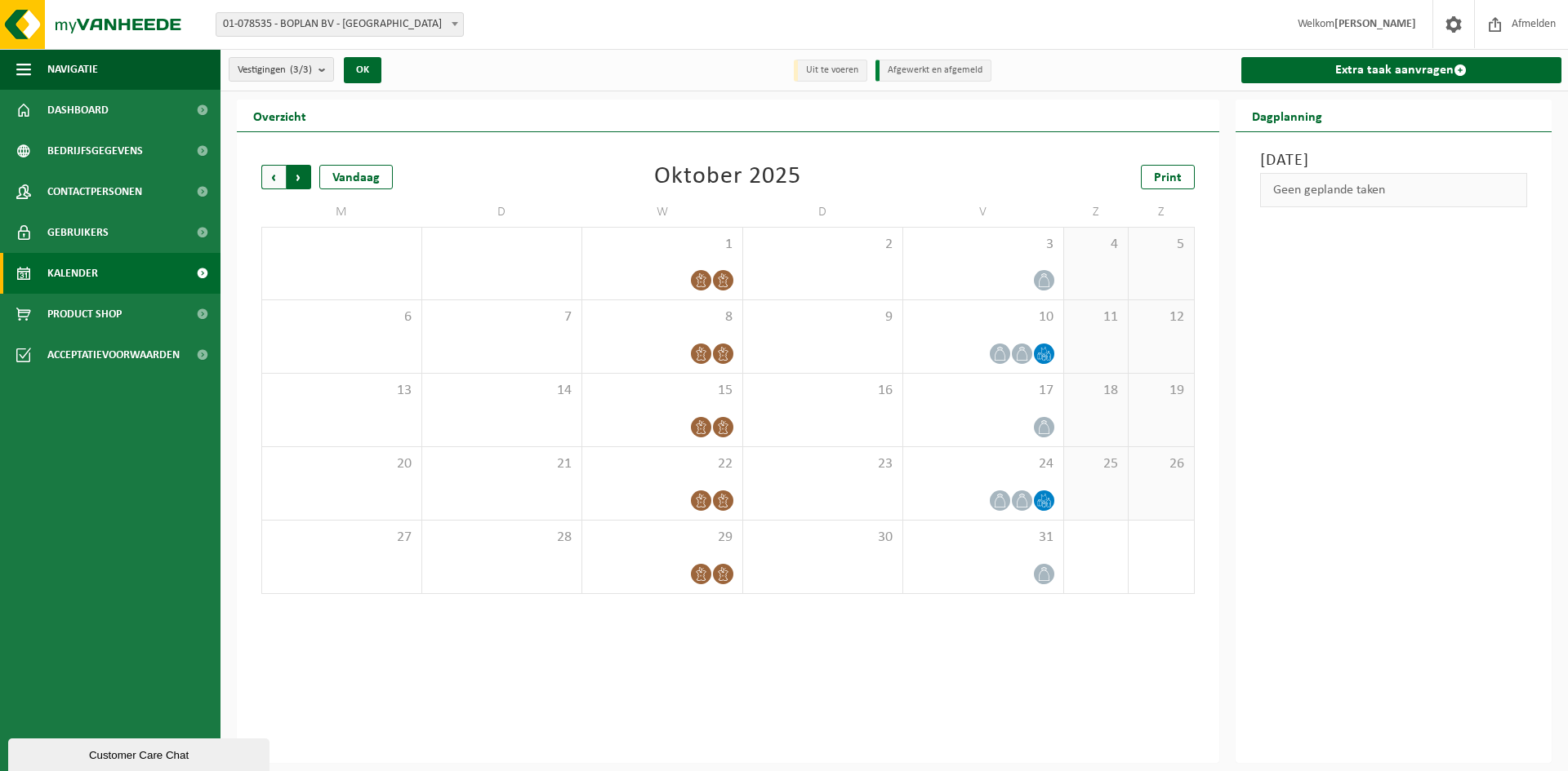
click at [264, 176] on span "Vorige" at bounding box center [273, 177] width 25 height 25
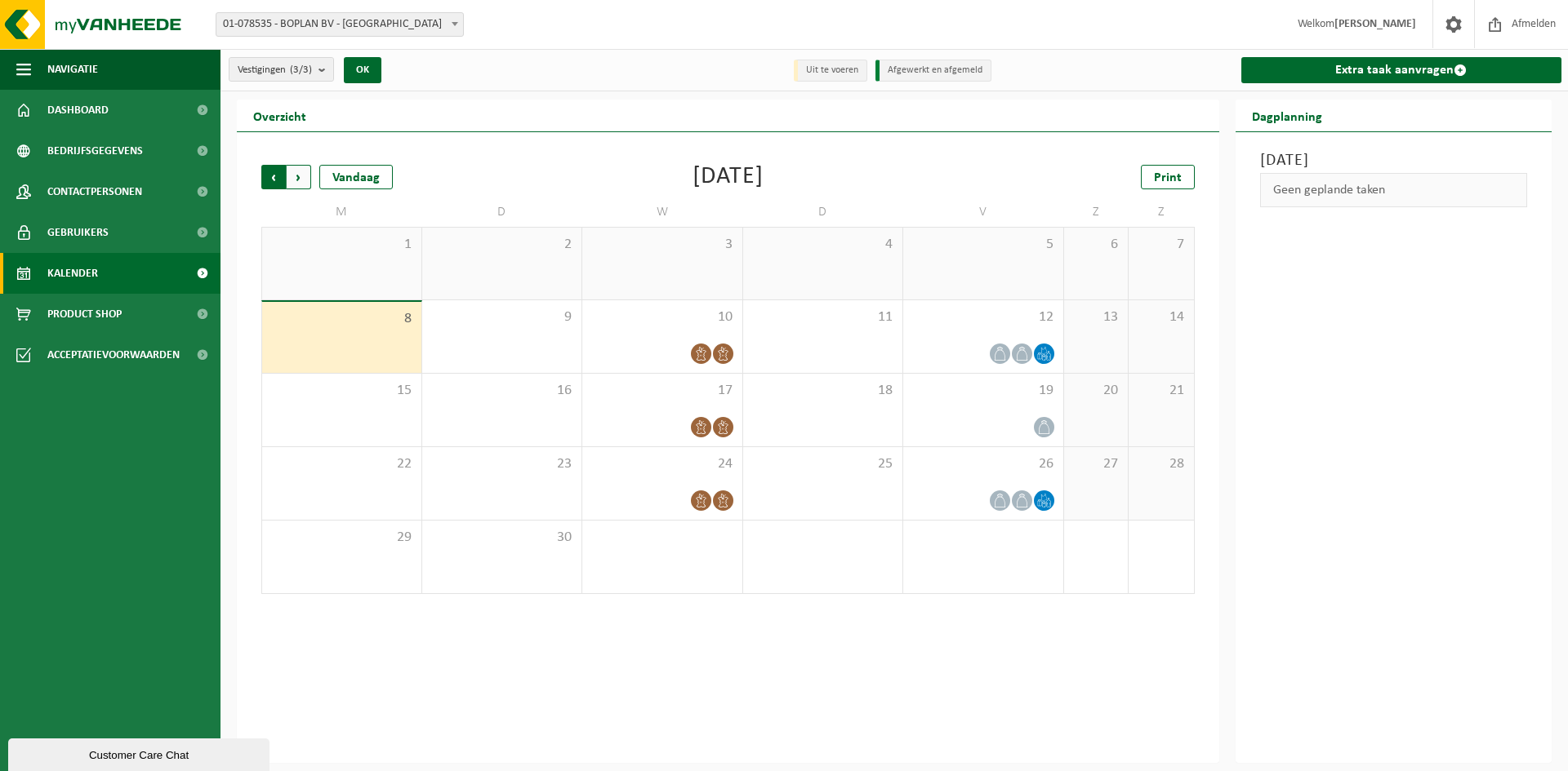
click at [303, 180] on span "Volgende" at bounding box center [299, 177] width 25 height 25
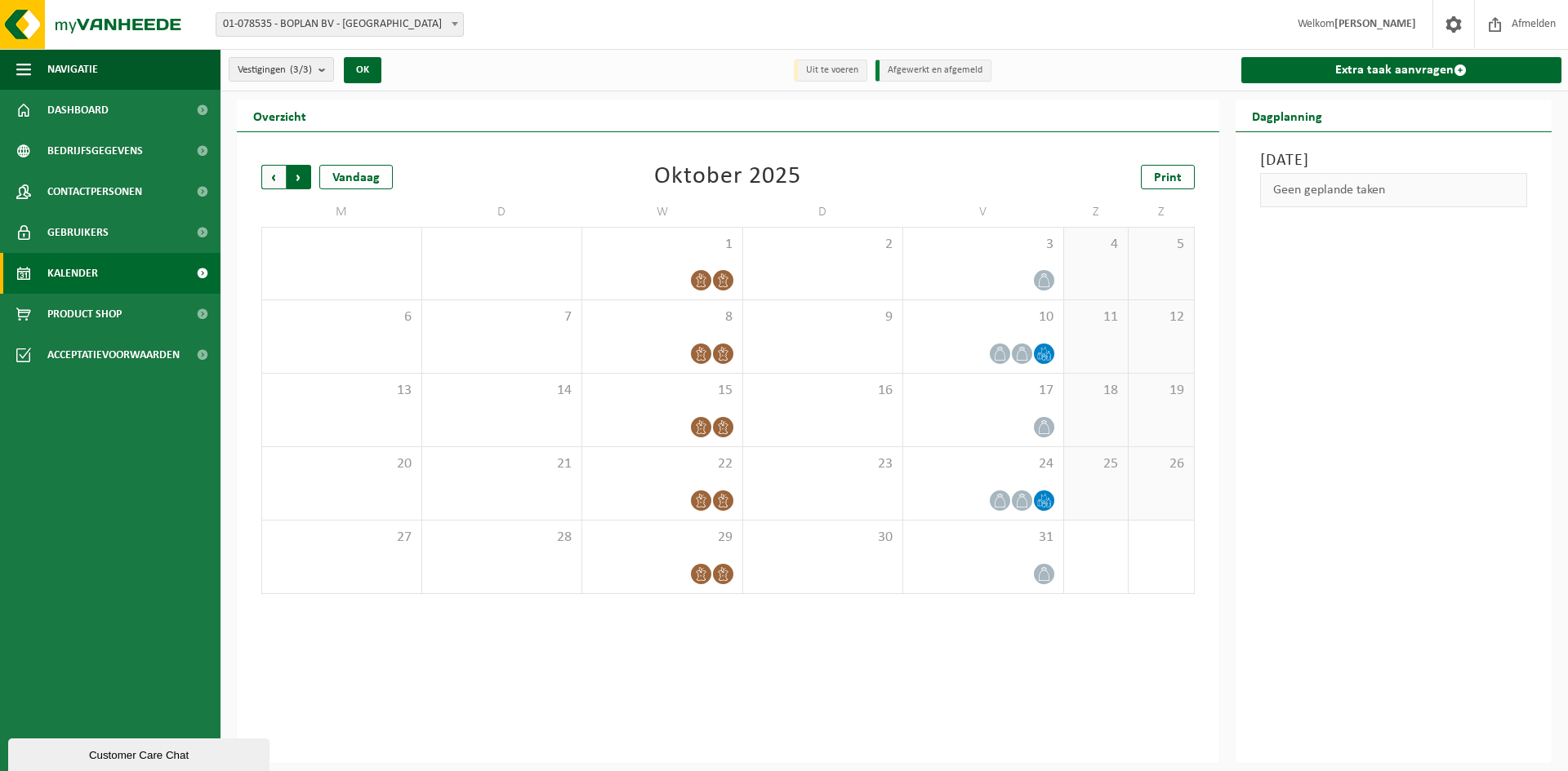
click at [274, 175] on span "Vorige" at bounding box center [273, 177] width 25 height 25
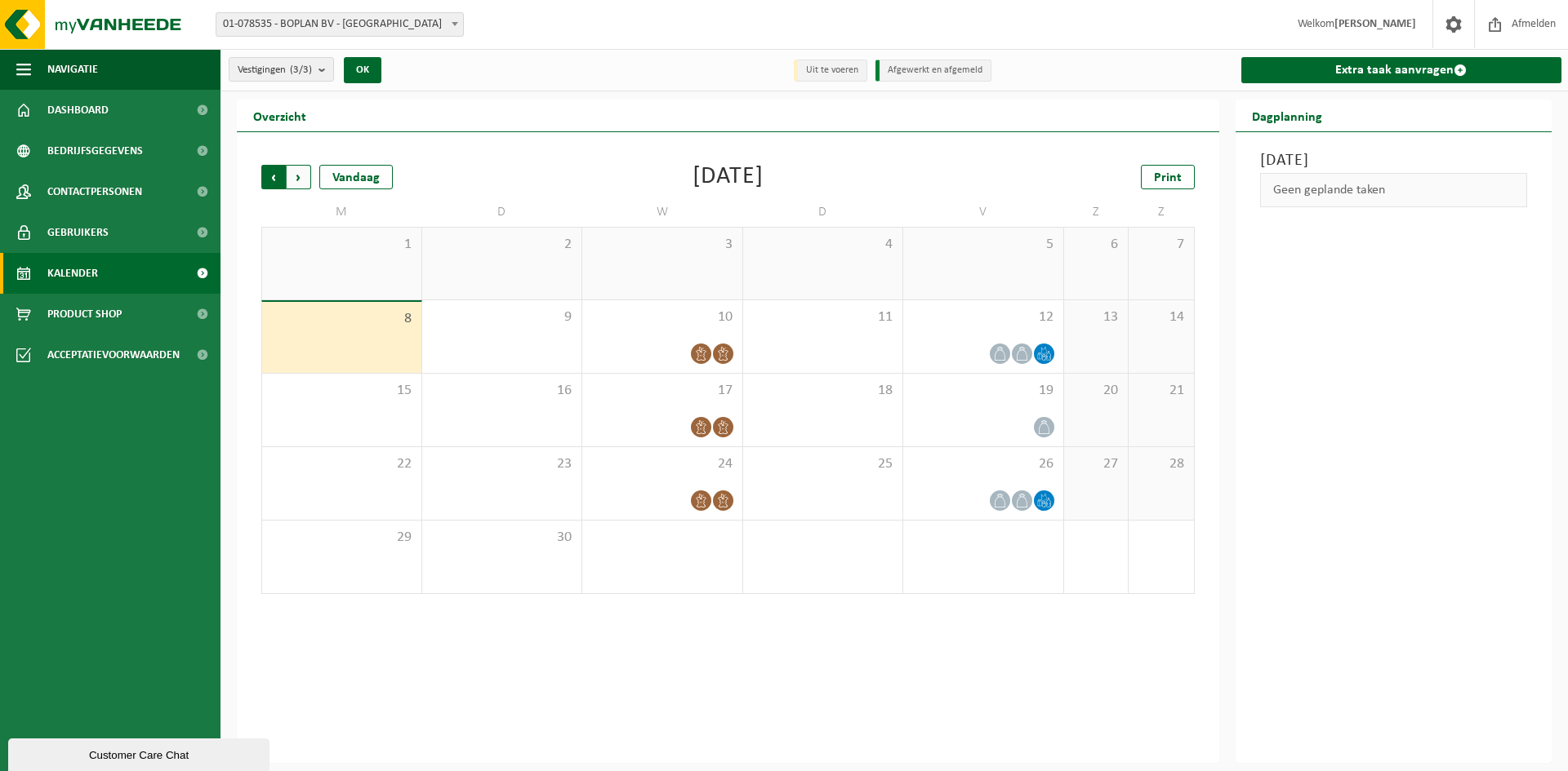
click at [297, 178] on span "Volgende" at bounding box center [299, 177] width 25 height 25
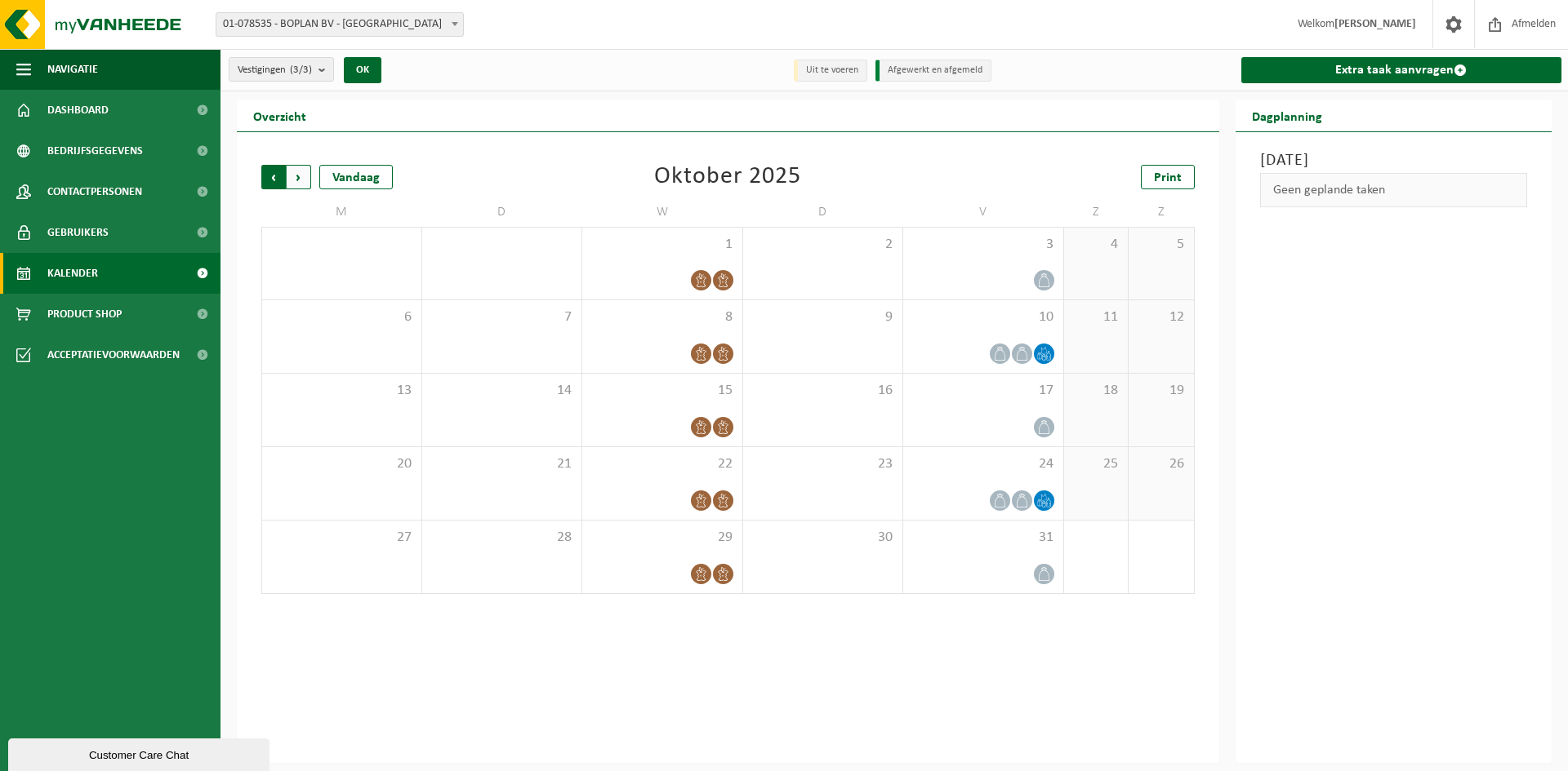
click at [296, 178] on span "Volgende" at bounding box center [299, 177] width 25 height 25
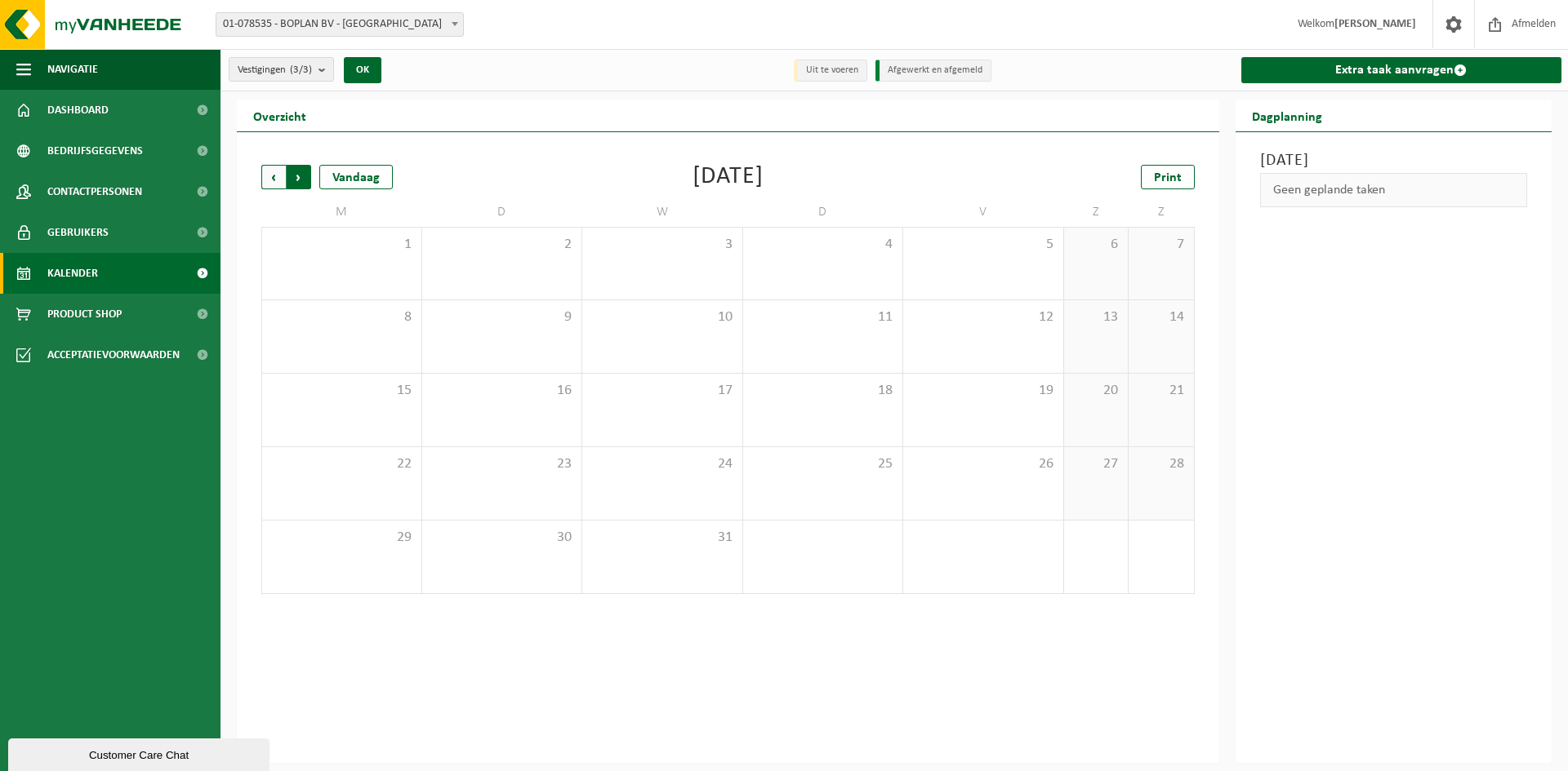
click at [271, 179] on span "Vorige" at bounding box center [273, 177] width 25 height 25
click at [271, 179] on span "Vorige" at bounding box center [273, 177] width 25 height 25
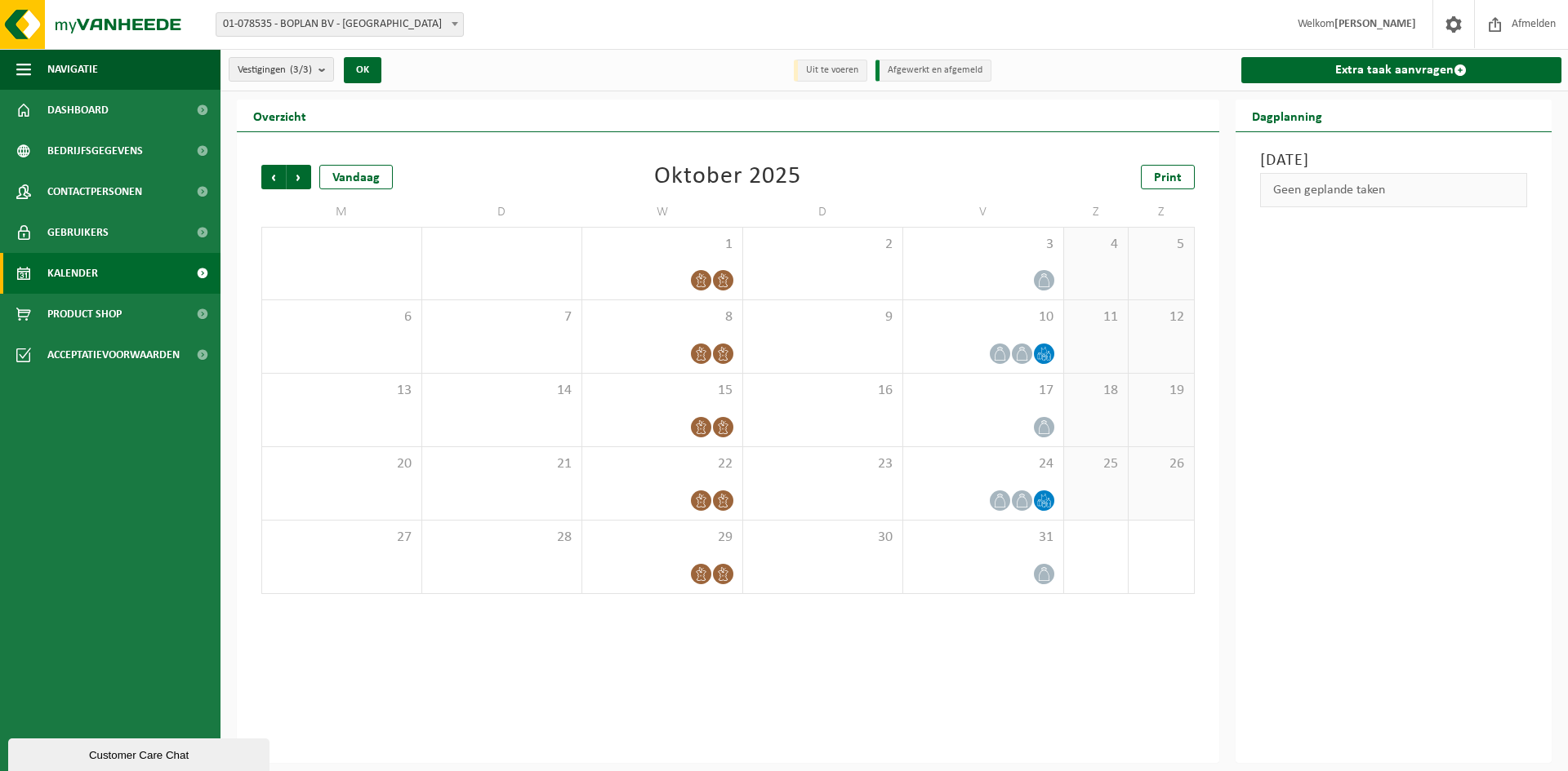
click at [271, 179] on span "Vorige" at bounding box center [273, 177] width 25 height 25
